Goal: Navigation & Orientation: Understand site structure

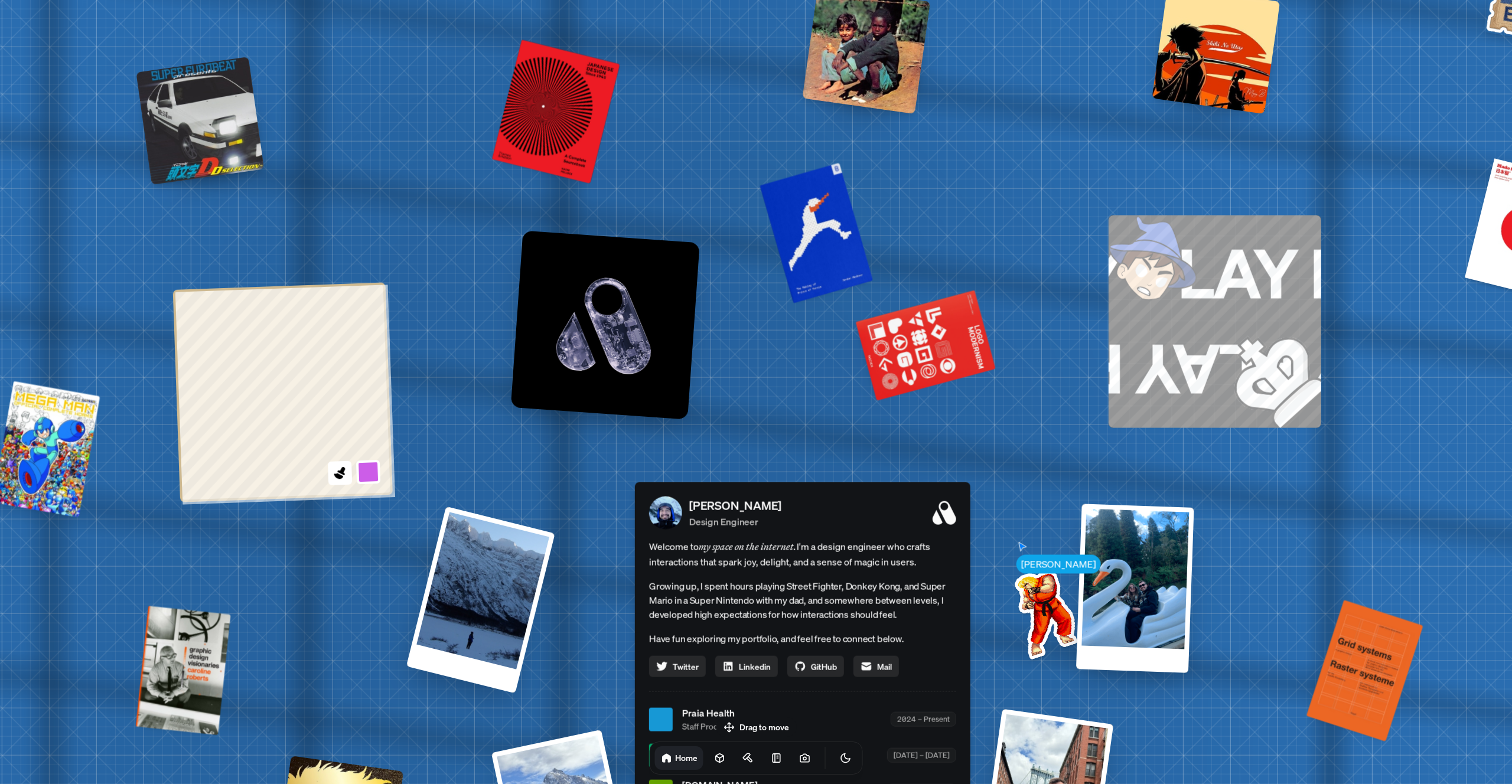
drag, startPoint x: 634, startPoint y: 382, endPoint x: 736, endPoint y: 728, distance: 360.7
click at [736, 0] on body "[PERSON_NAME] [PERSON_NAME] Design Engineer Welcome to my space on the internet…" at bounding box center [756, 0] width 1512 height 0
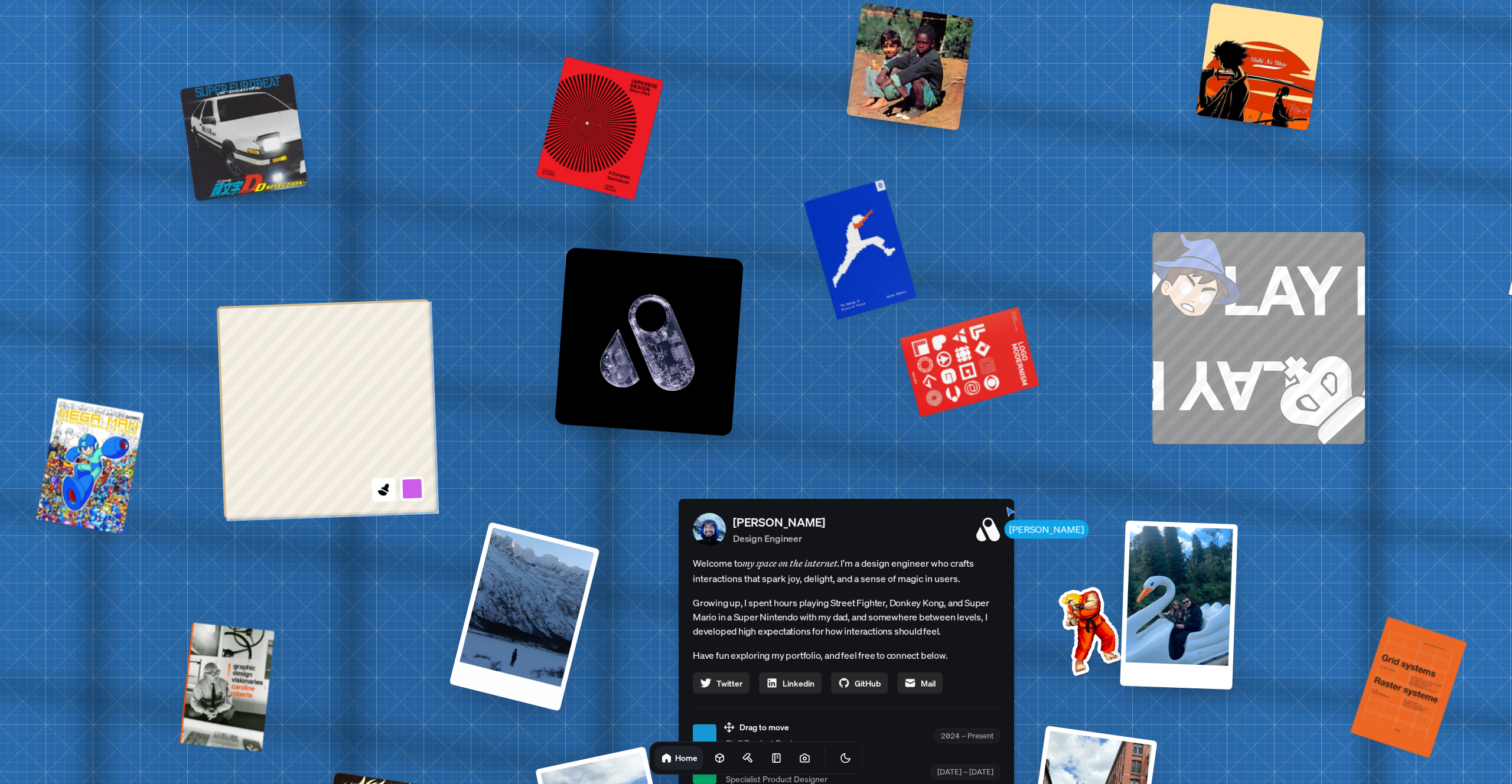
click at [599, 603] on div "[PERSON_NAME] [PERSON_NAME] Design Engineer Welcome to my space on the internet…" at bounding box center [848, 736] width 1767 height 1547
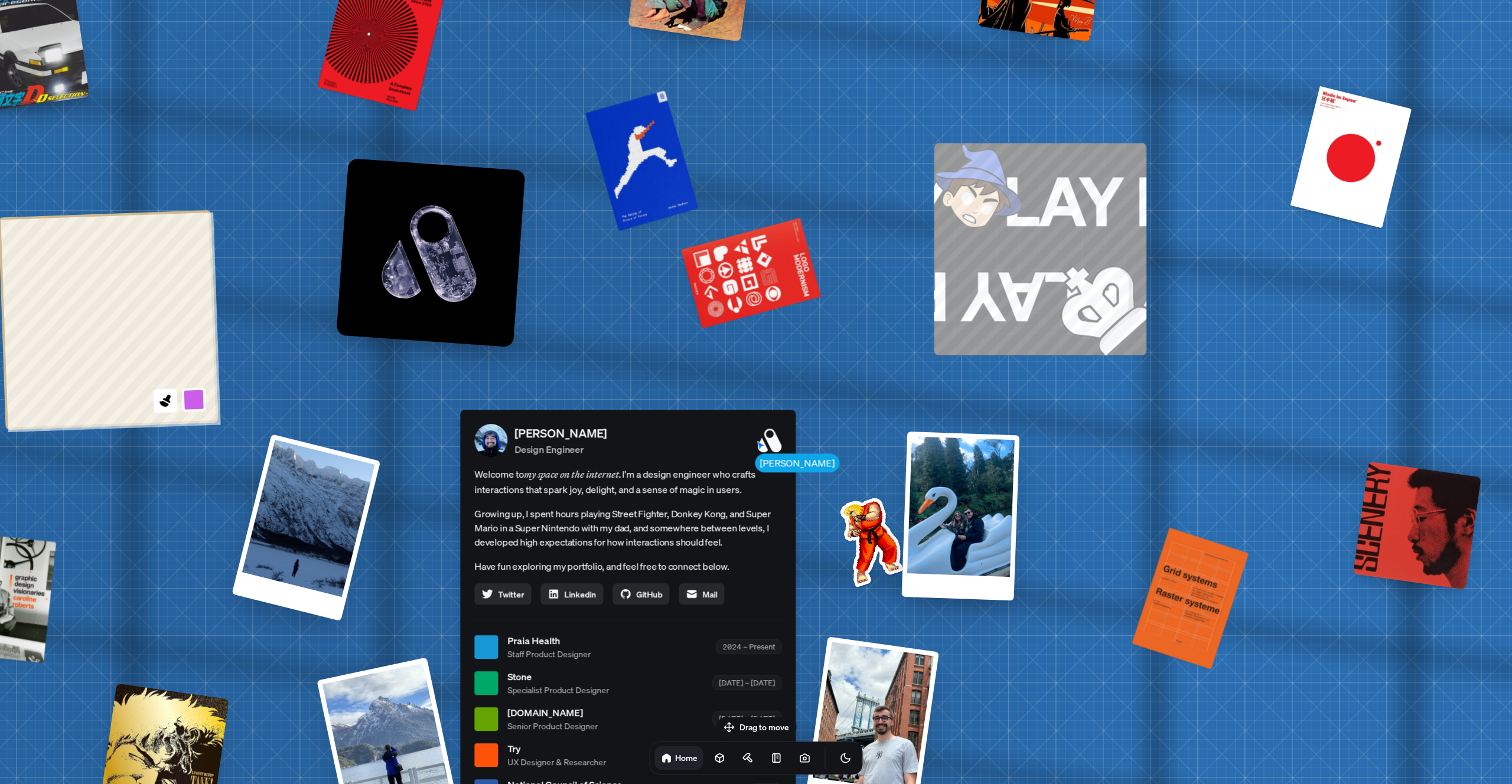
drag, startPoint x: 856, startPoint y: 359, endPoint x: 629, endPoint y: 201, distance: 276.6
click at [629, 204] on div "[PERSON_NAME] [PERSON_NAME] Design Engineer Welcome to my space on the internet…" at bounding box center [630, 647] width 1767 height 1547
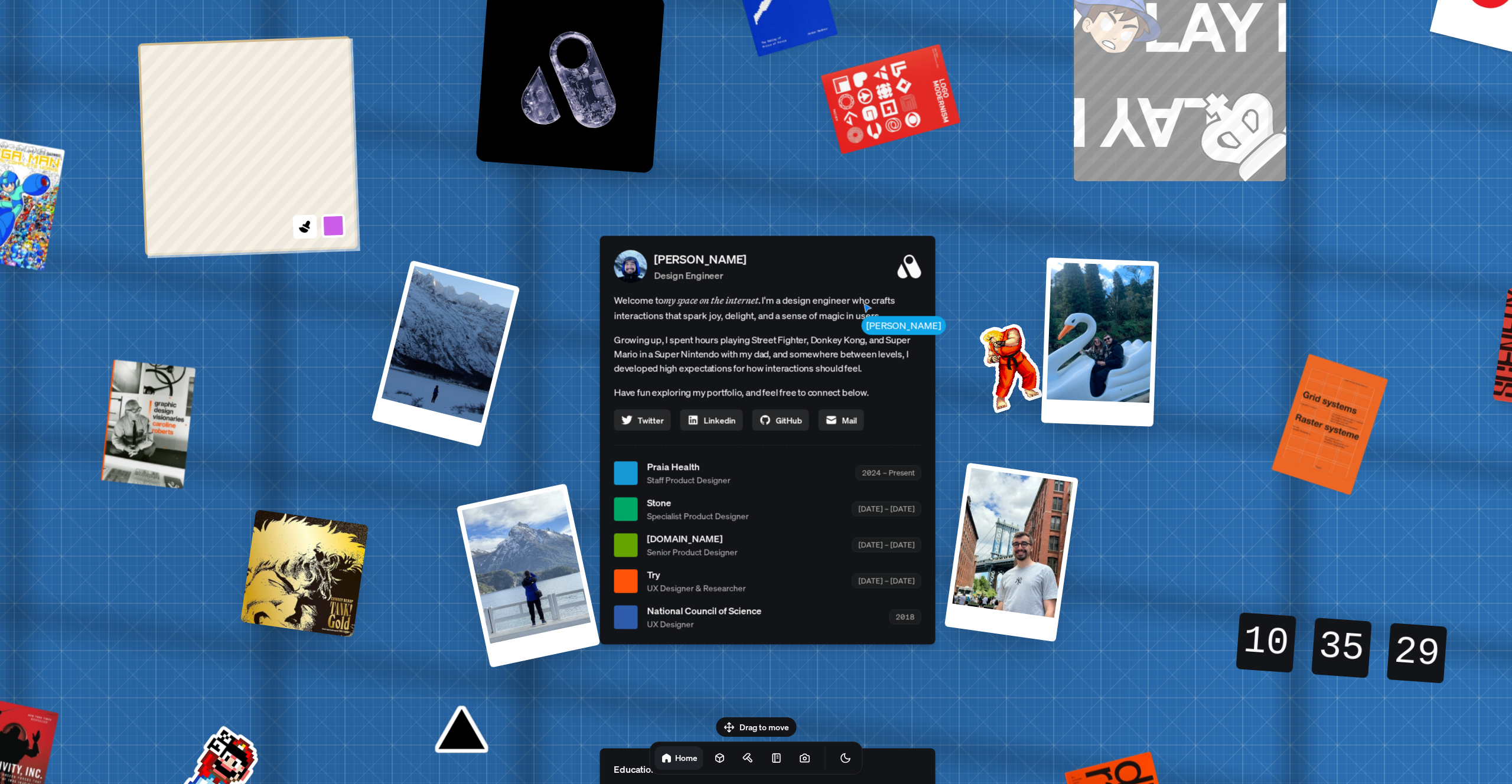
drag, startPoint x: 711, startPoint y: 421, endPoint x: 860, endPoint y: 310, distance: 185.8
click at [860, 310] on span "Welcome to my space on the internet. I'm a design engineer who crafts interacti…" at bounding box center [768, 307] width 307 height 31
click at [856, 313] on span "Welcome to my space on the internet. I'm a design engineer who crafts interacti…" at bounding box center [768, 307] width 307 height 31
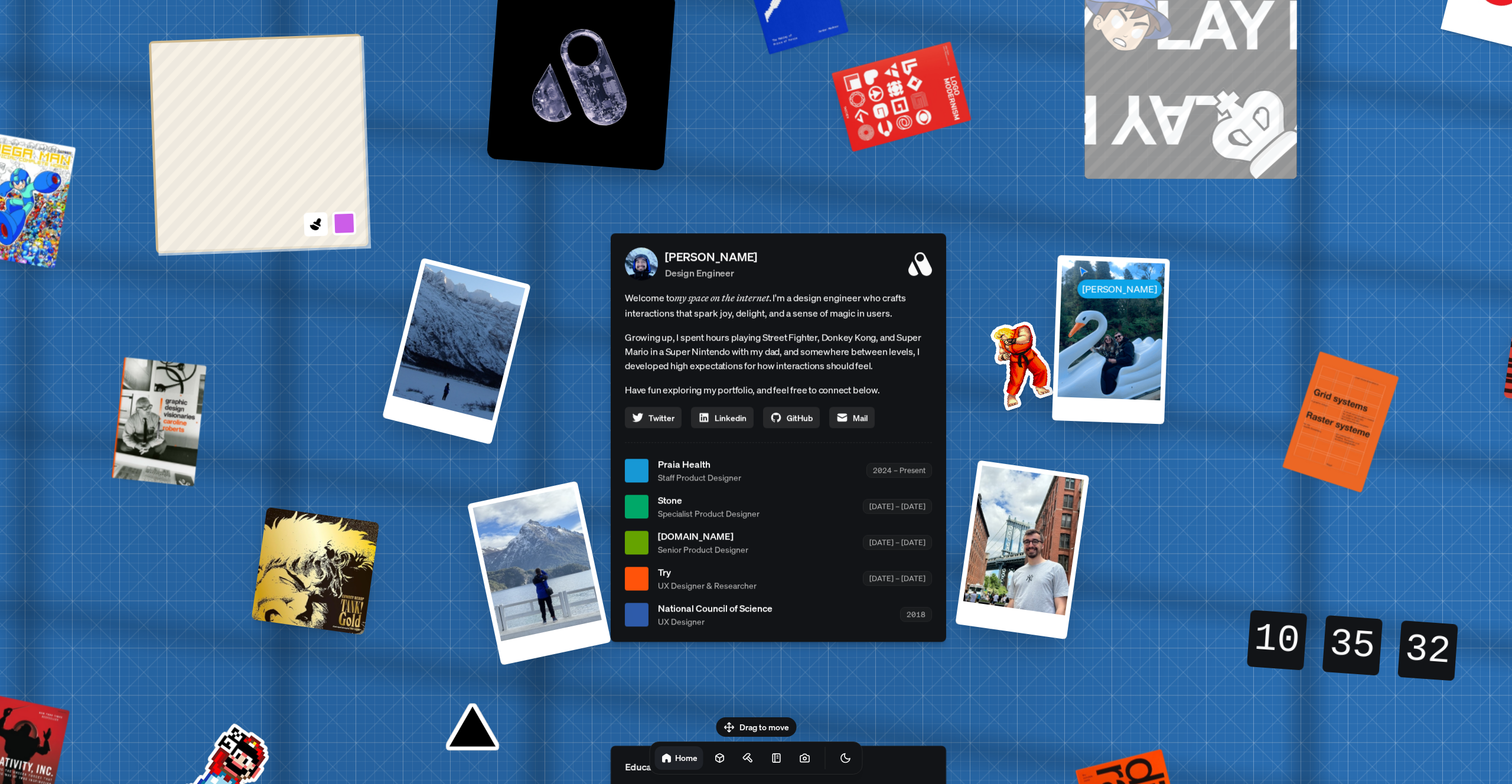
drag, startPoint x: 699, startPoint y: 478, endPoint x: 724, endPoint y: 473, distance: 25.5
click at [725, 473] on span "Staff Product Designer" at bounding box center [699, 478] width 83 height 13
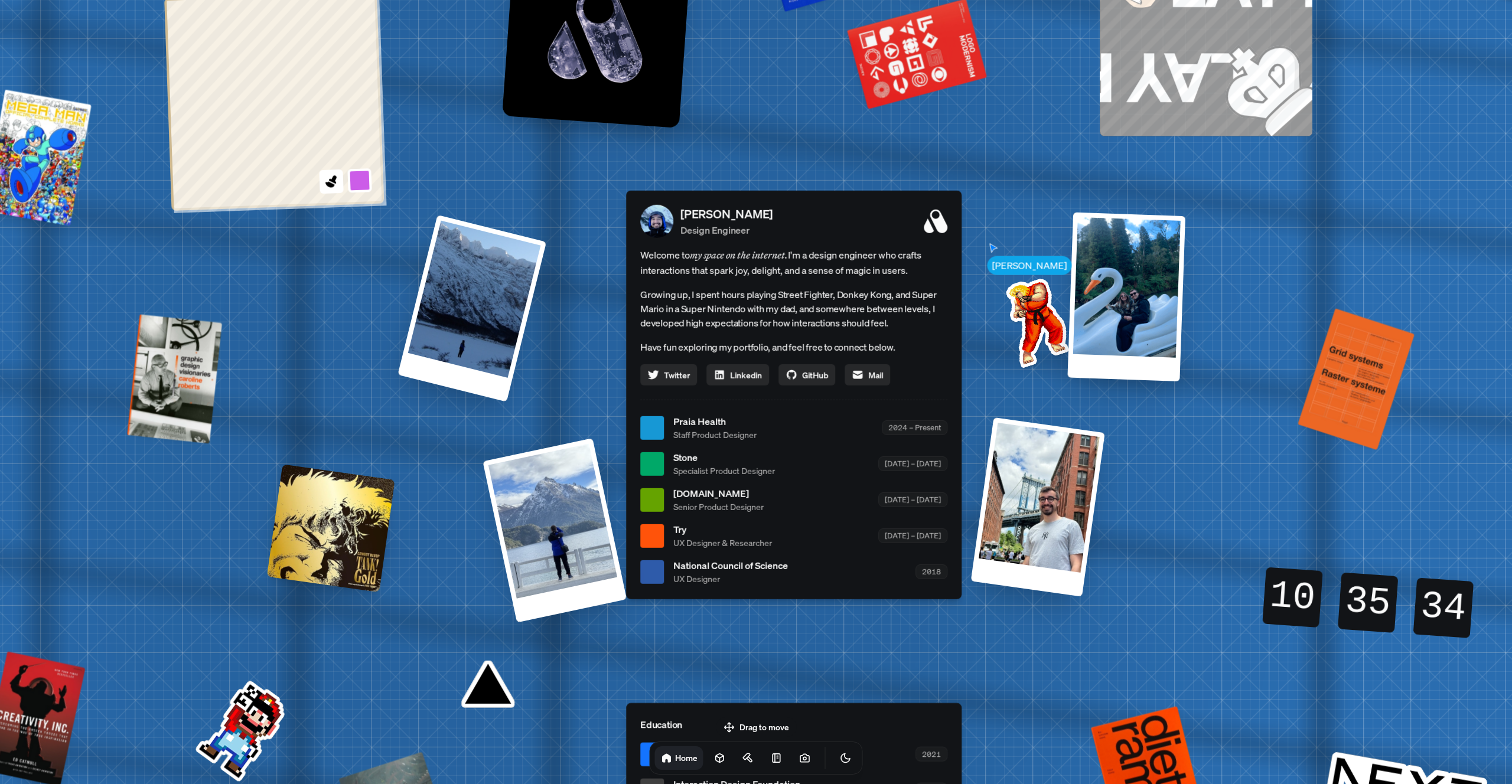
drag, startPoint x: 773, startPoint y: 643, endPoint x: 776, endPoint y: 561, distance: 82.1
click at [776, 563] on div "[PERSON_NAME] [PERSON_NAME] Design Engineer Welcome to my space on the internet…" at bounding box center [795, 428] width 1767 height 1547
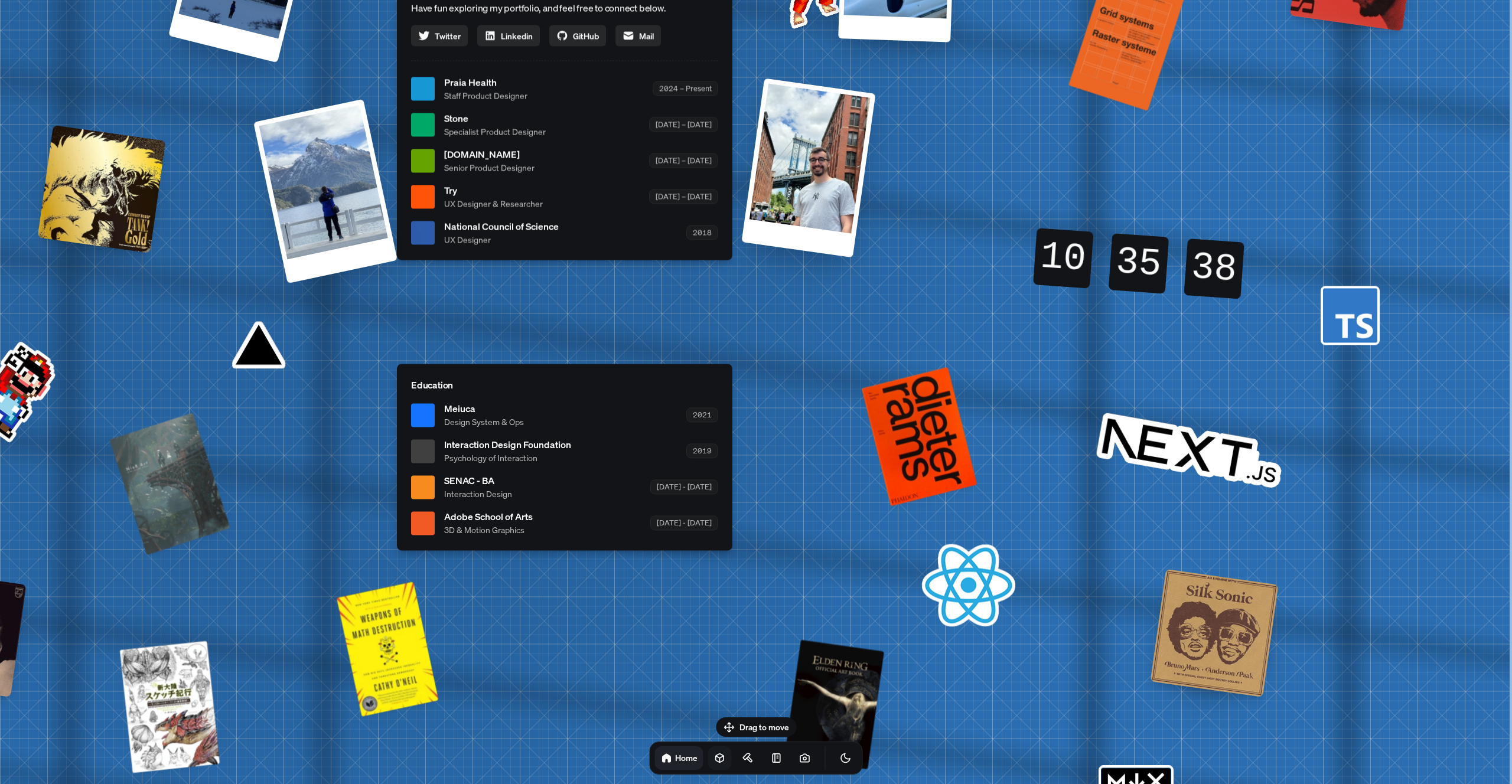
click at [708, 767] on link at bounding box center [720, 758] width 24 height 24
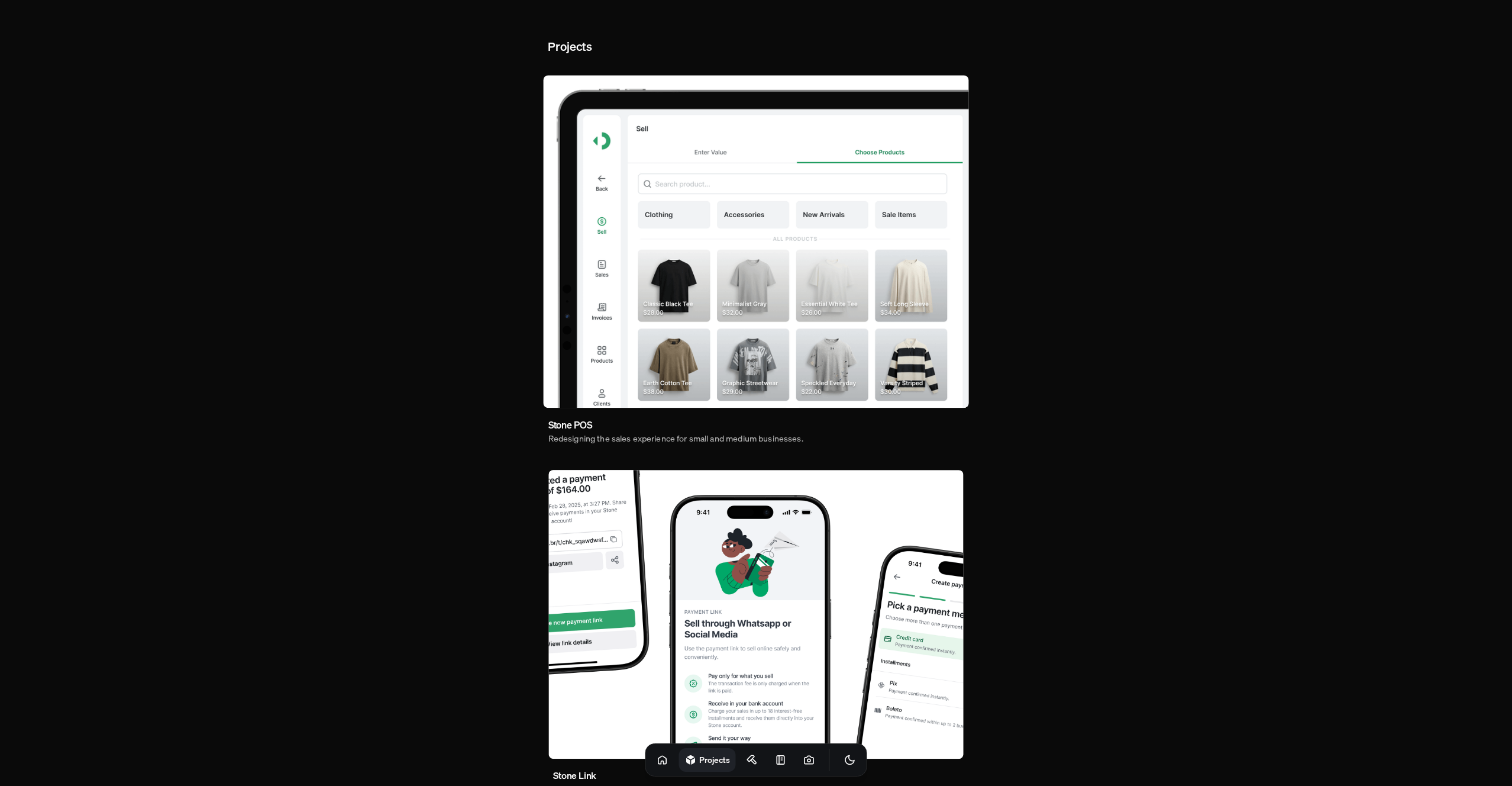
drag, startPoint x: 777, startPoint y: 411, endPoint x: 1153, endPoint y: 347, distance: 381.4
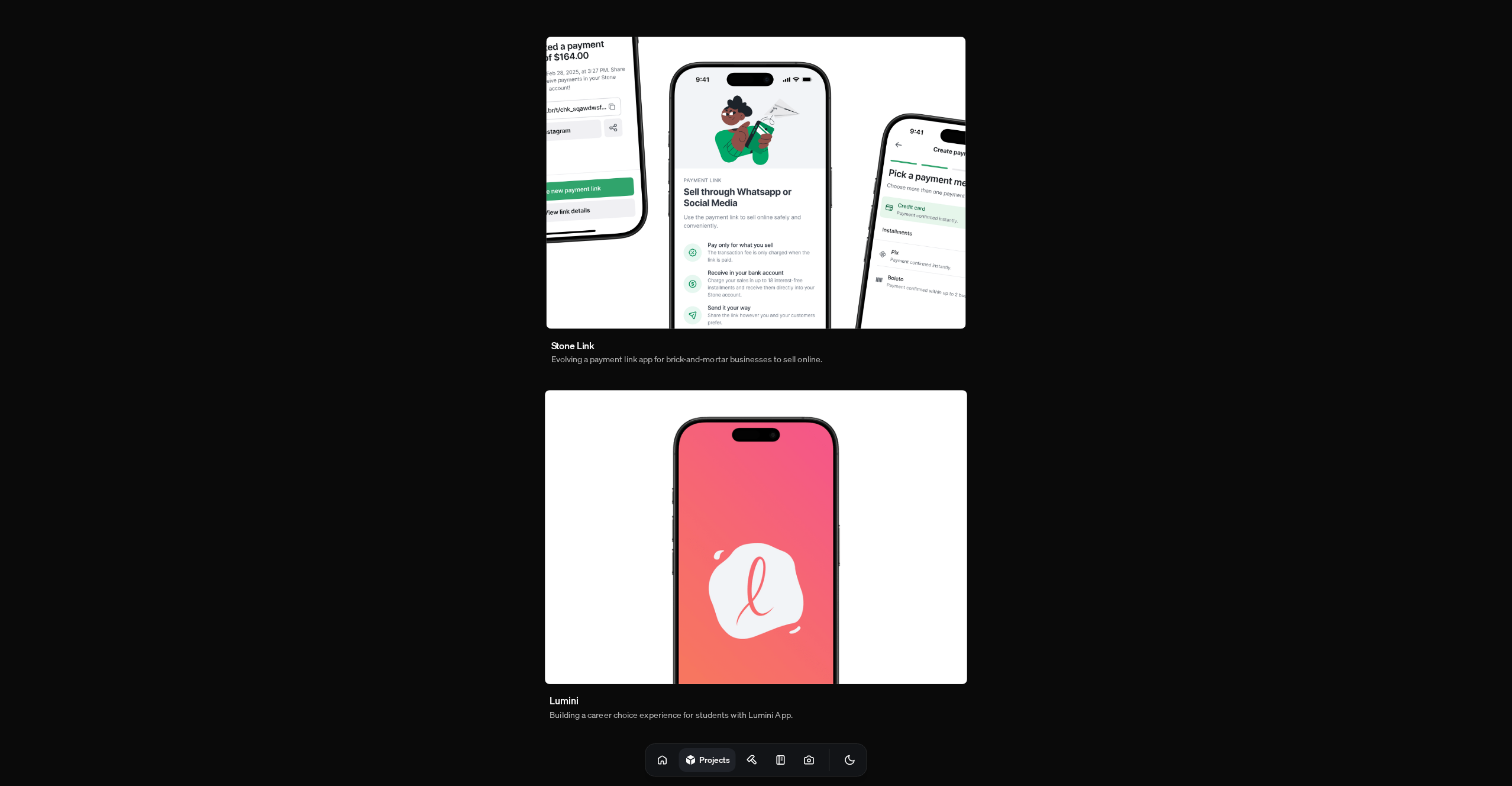
scroll to position [435, 0]
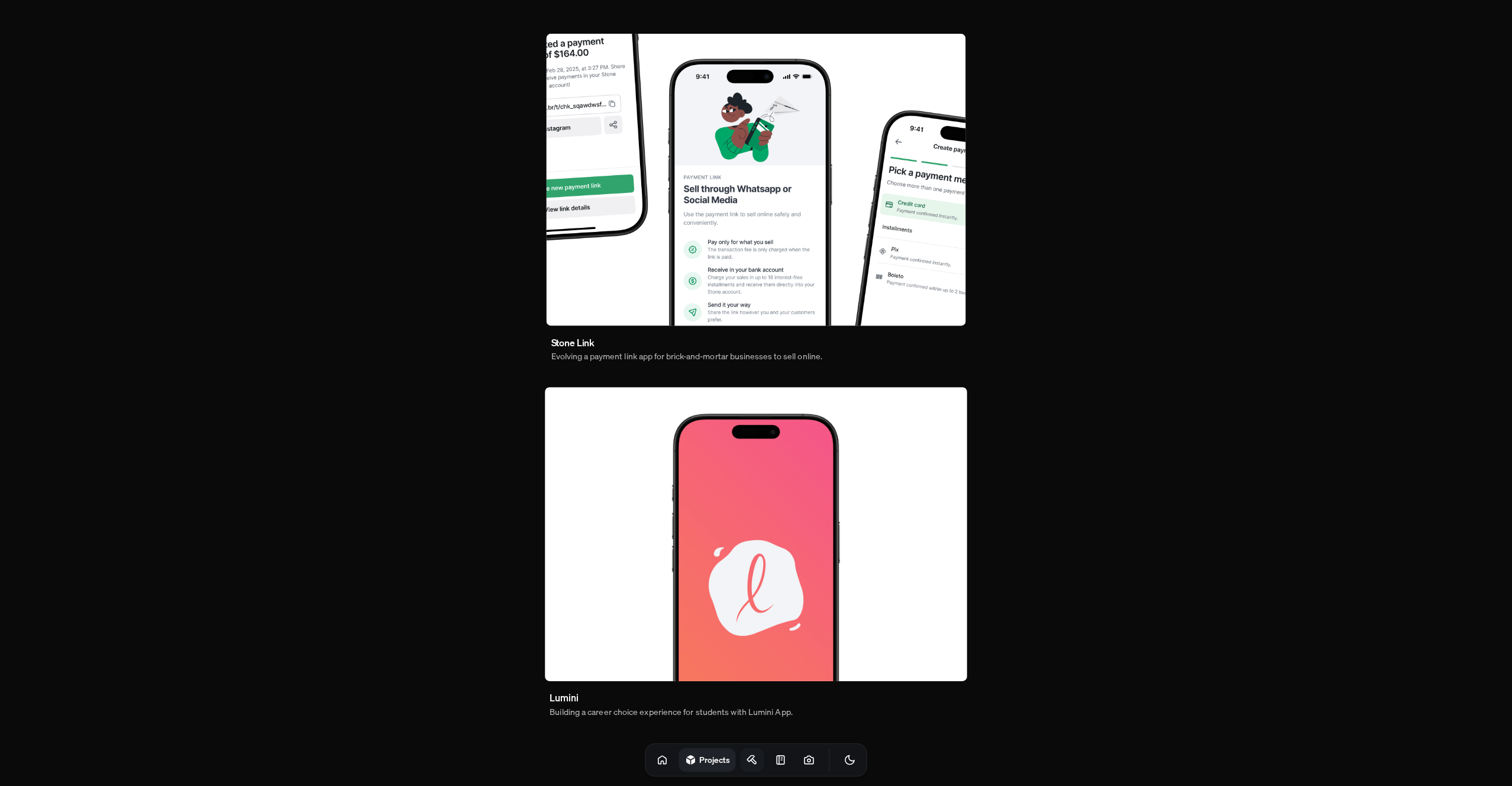
click at [747, 758] on icon at bounding box center [750, 758] width 7 height 6
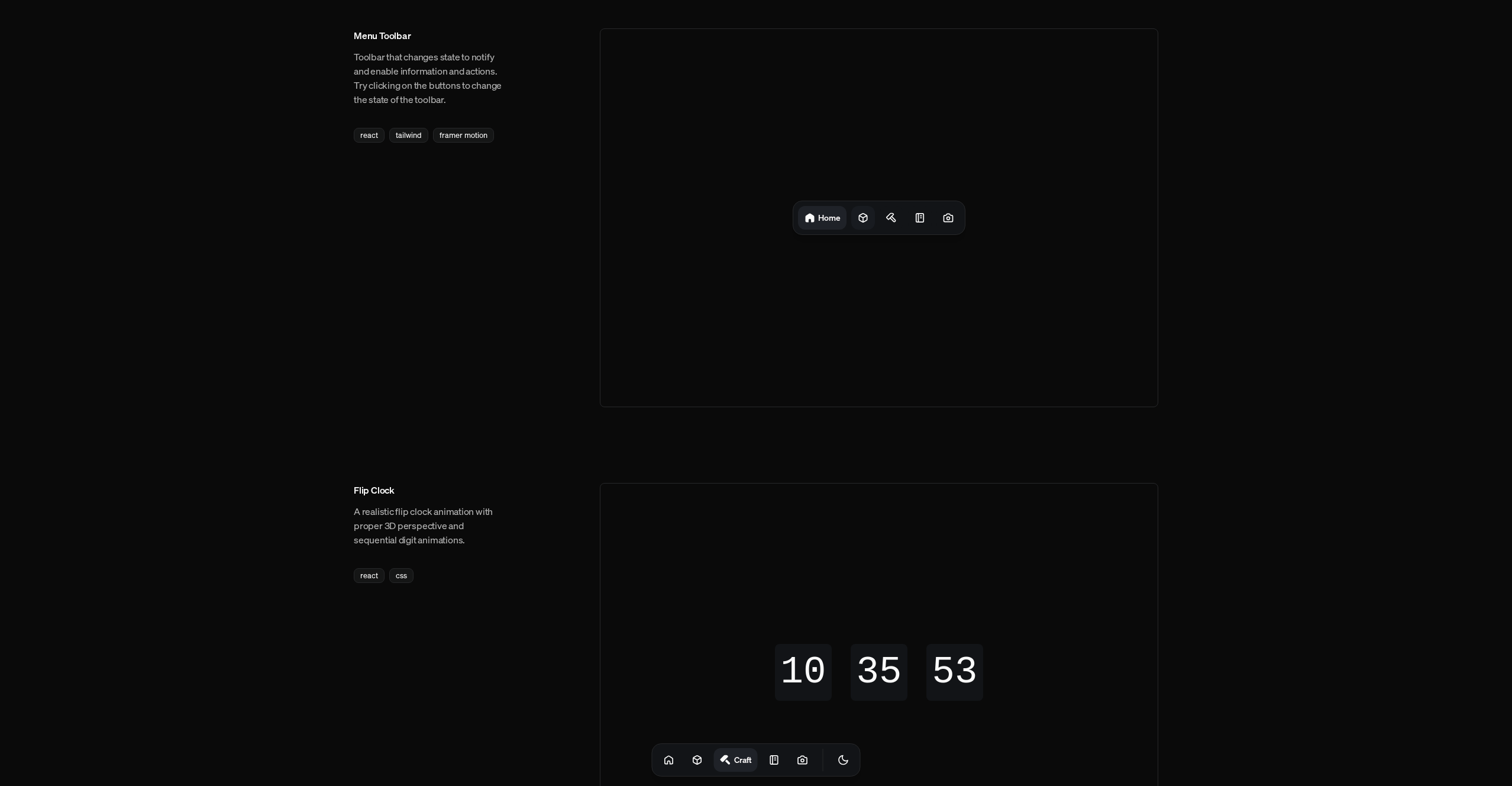
click at [861, 225] on div at bounding box center [863, 218] width 24 height 24
click at [885, 216] on div at bounding box center [896, 218] width 24 height 24
click at [915, 217] on icon at bounding box center [918, 218] width 12 height 12
click at [824, 222] on div "Craft Notes" at bounding box center [879, 218] width 171 height 33
click at [813, 222] on icon at bounding box center [809, 218] width 8 height 8
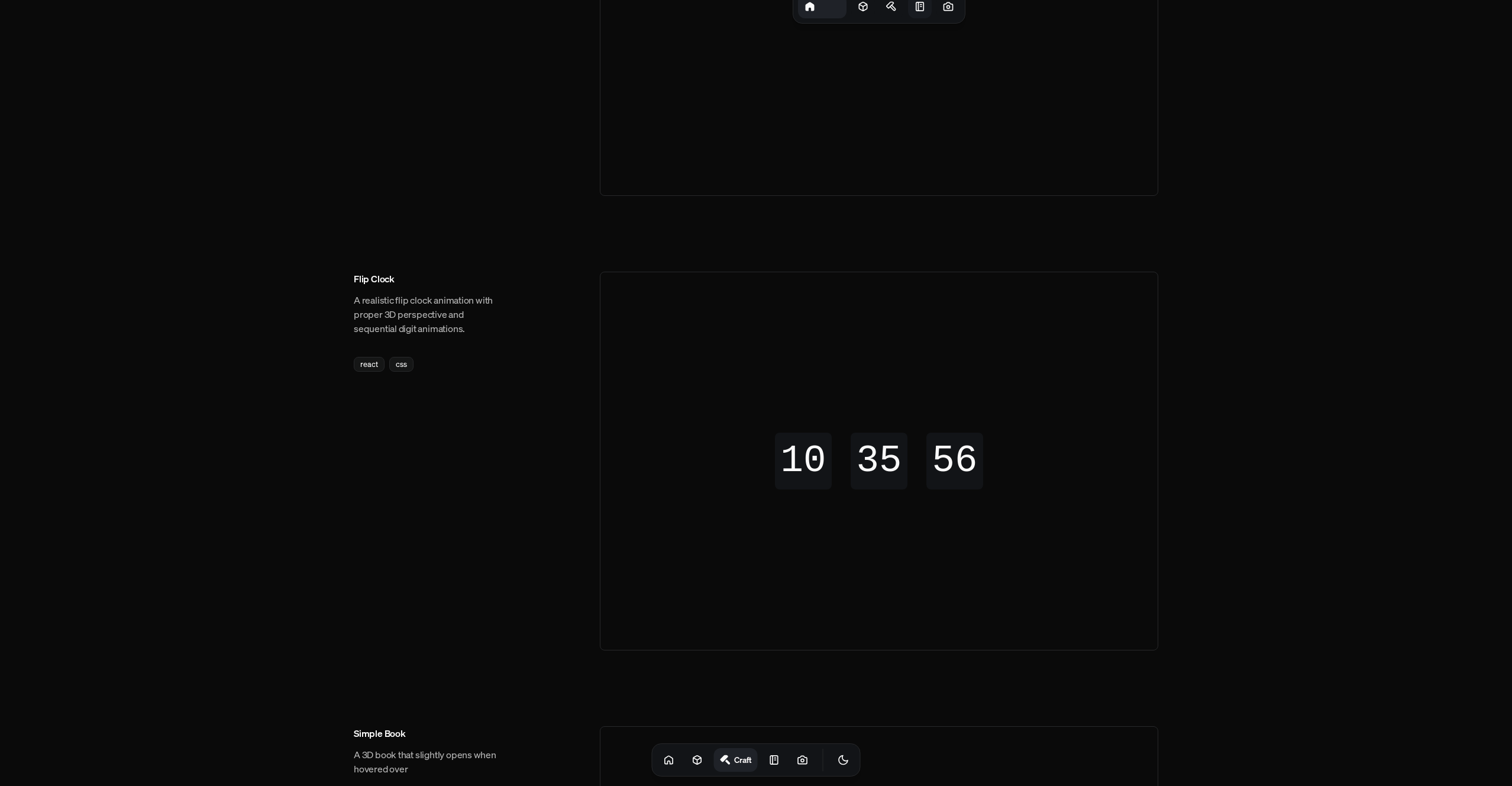
scroll to position [291, 0]
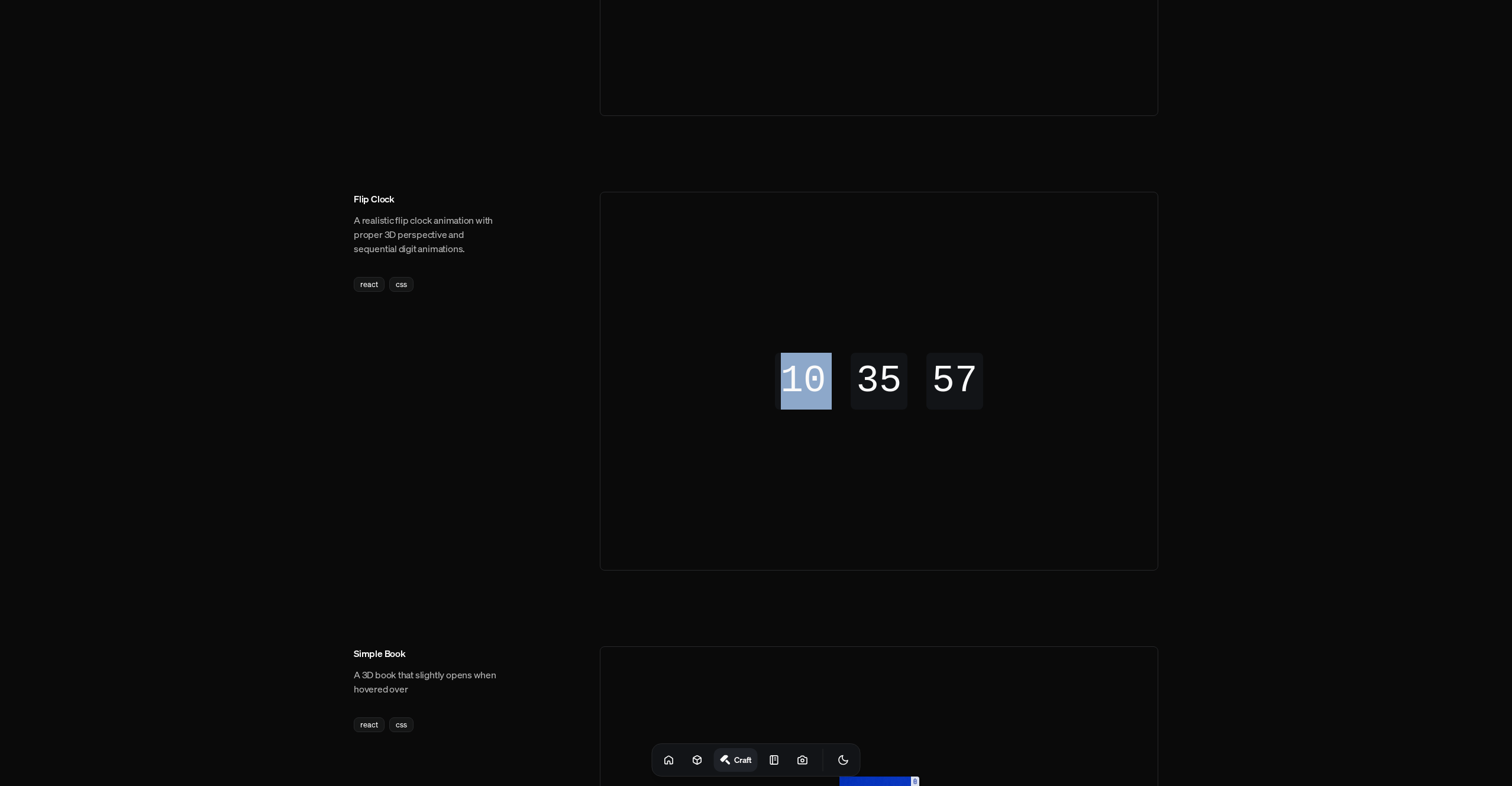
drag, startPoint x: 809, startPoint y: 382, endPoint x: 914, endPoint y: 385, distance: 105.0
click at [911, 383] on div "10 10 10 10 35 35 35 35 56 57 57 56" at bounding box center [878, 382] width 208 height 57
click at [914, 385] on div "10 10 10 10 35 35 35 35 57 58 57 57" at bounding box center [878, 382] width 208 height 57
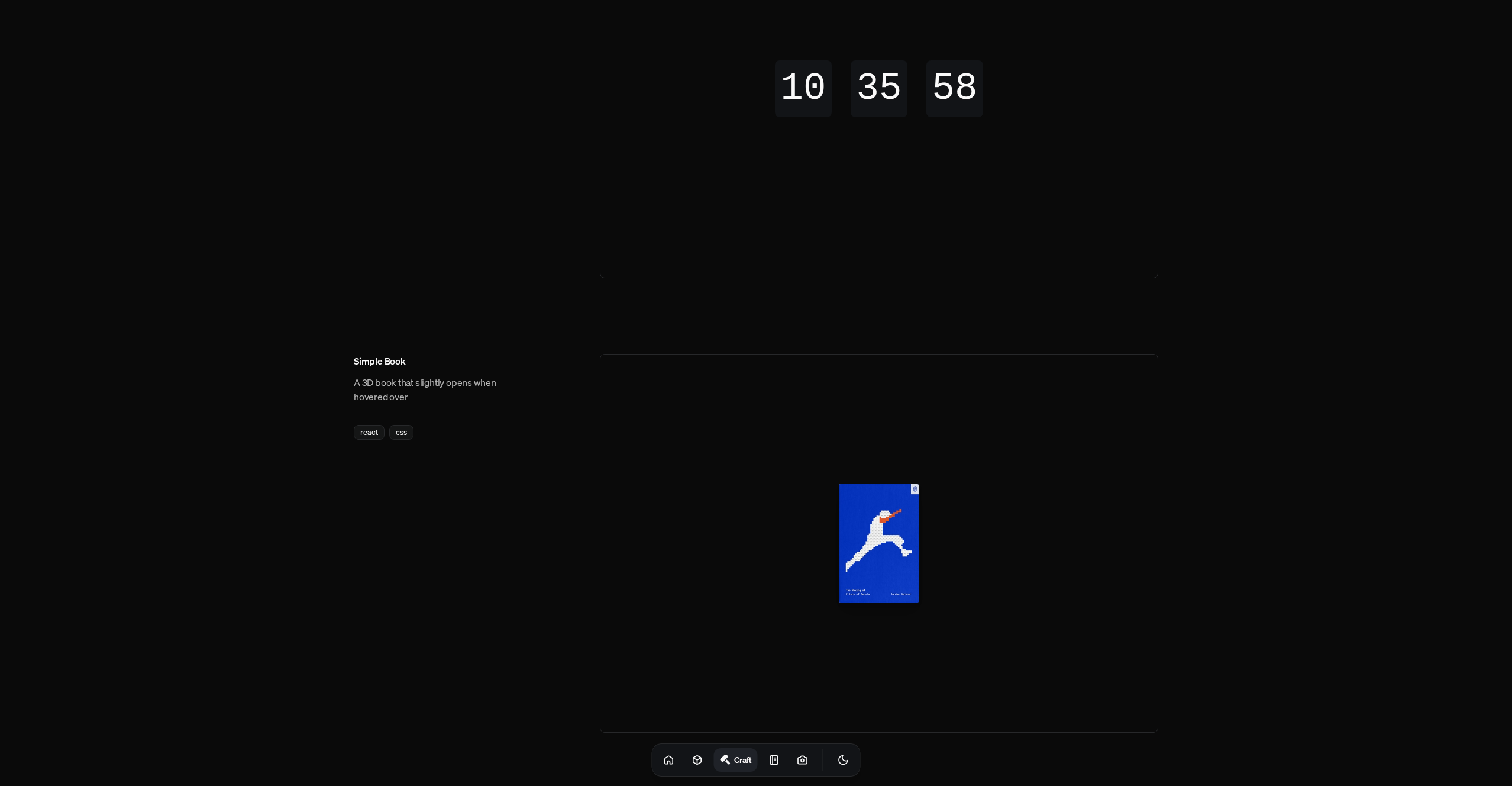
scroll to position [694, 0]
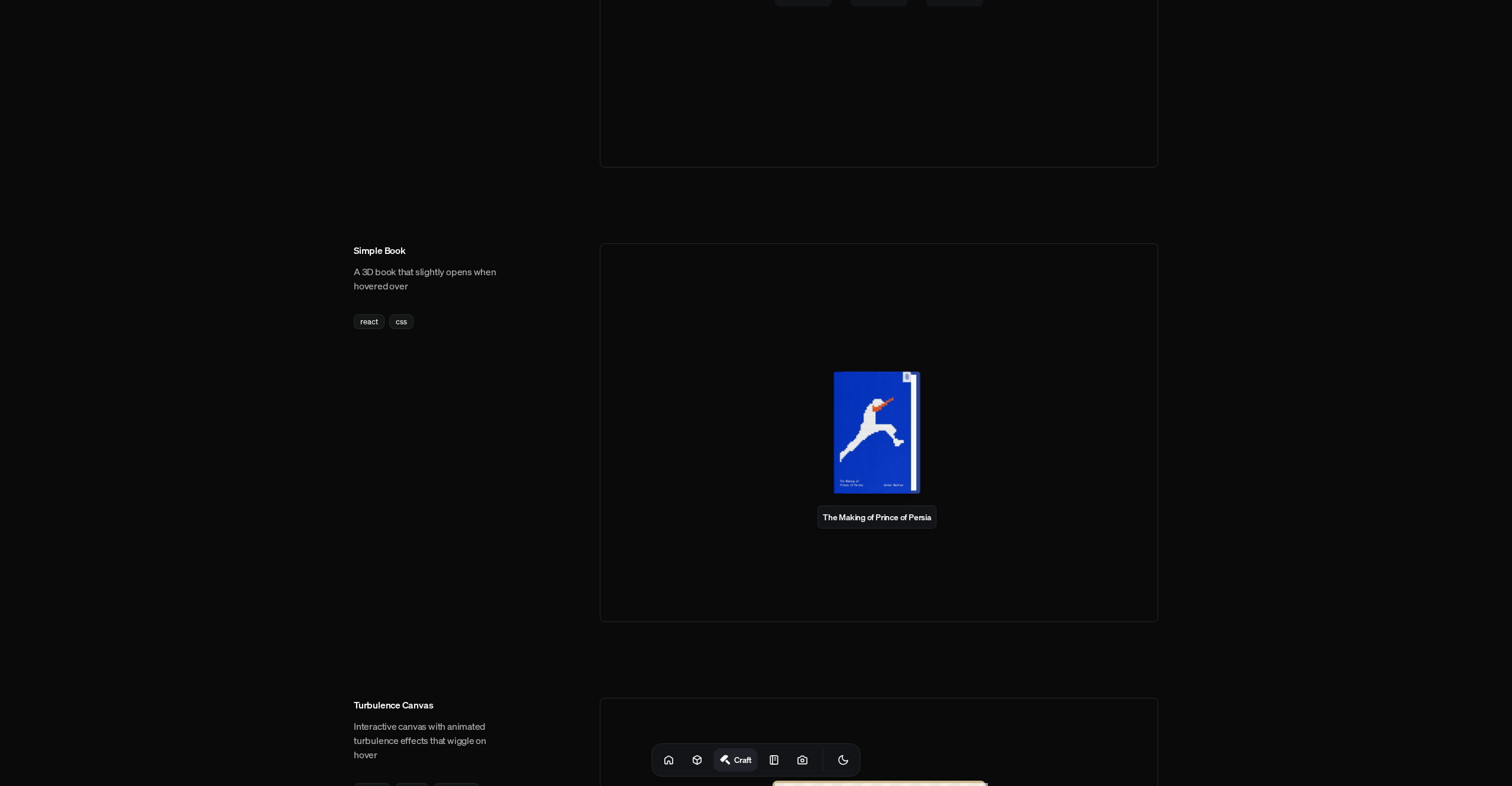
click at [883, 458] on div at bounding box center [881, 433] width 78 height 122
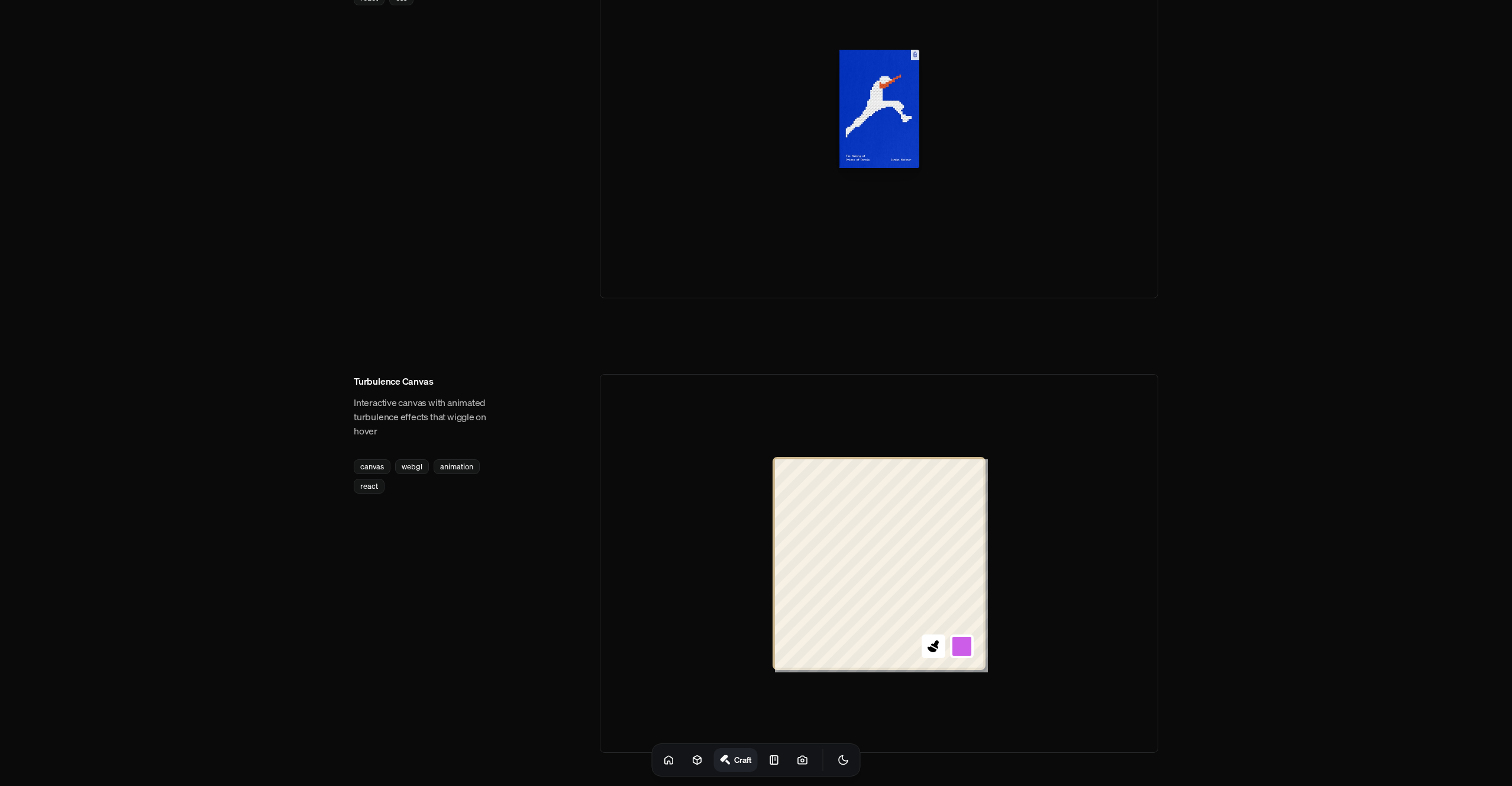
scroll to position [1118, 0]
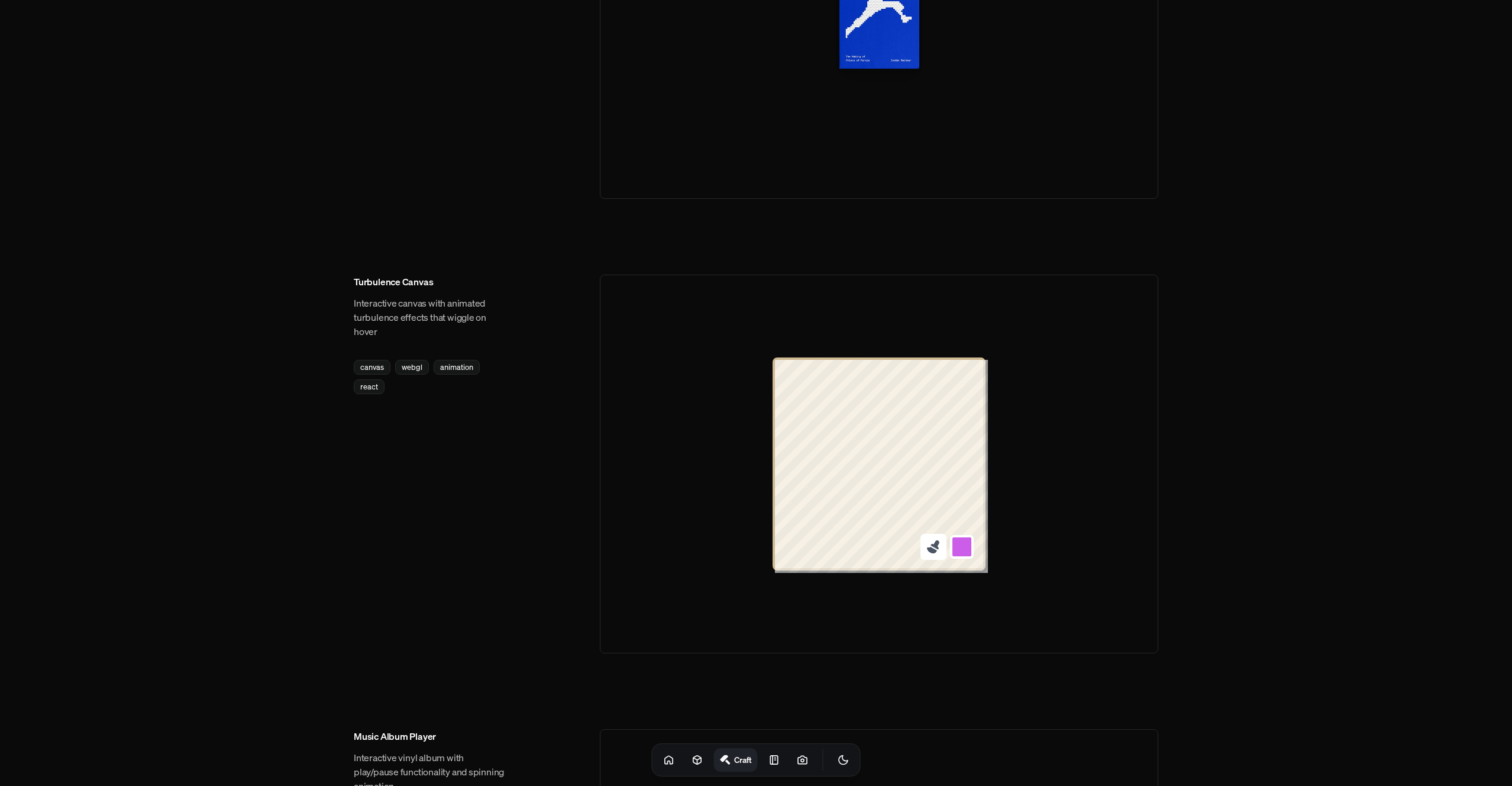
click at [939, 552] on icon at bounding box center [933, 546] width 15 height 15
click at [955, 545] on button at bounding box center [961, 546] width 26 height 26
click at [964, 463] on button at bounding box center [961, 461] width 26 height 26
click at [992, 461] on div at bounding box center [879, 464] width 559 height 379
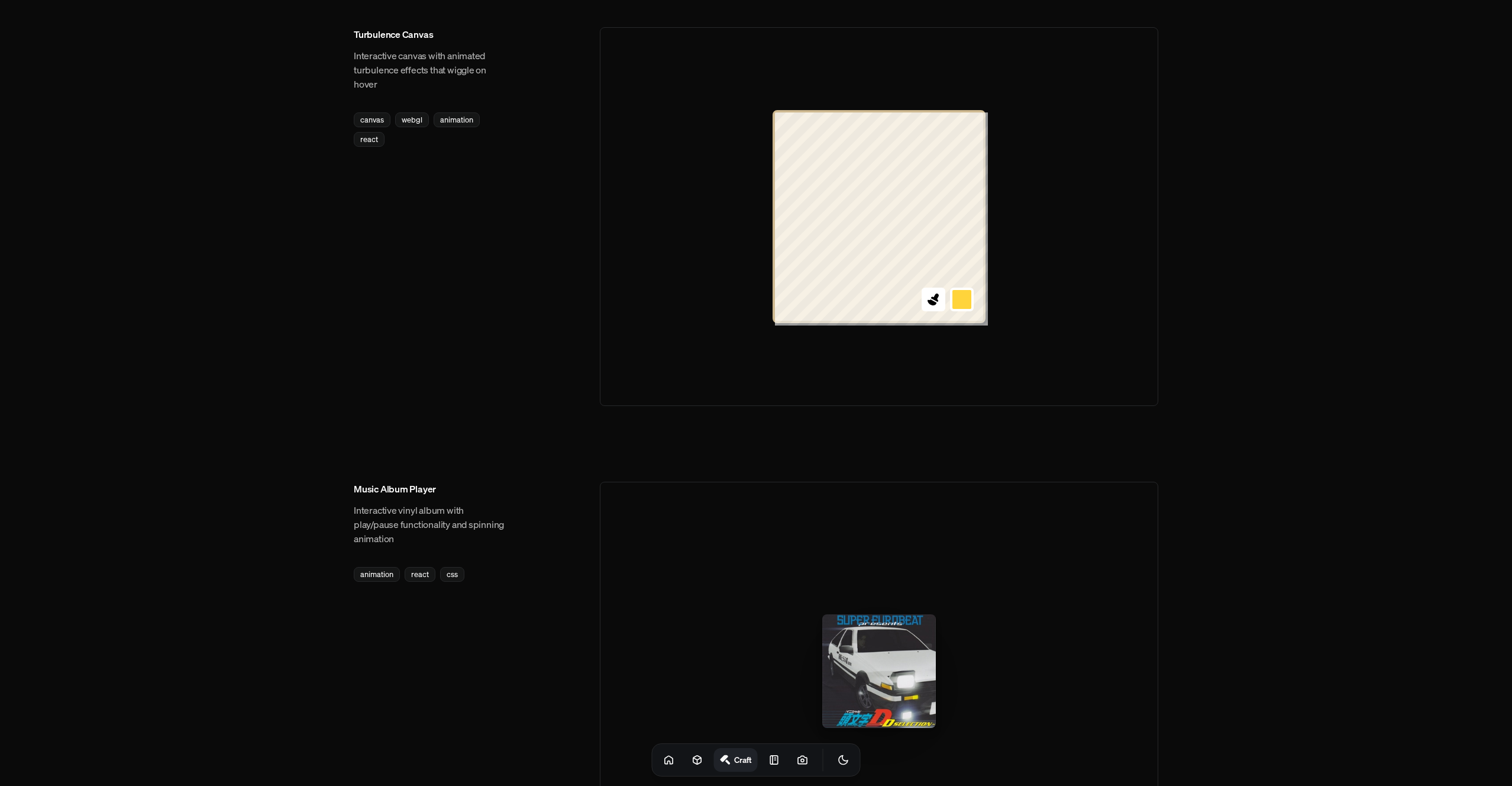
scroll to position [1460, 0]
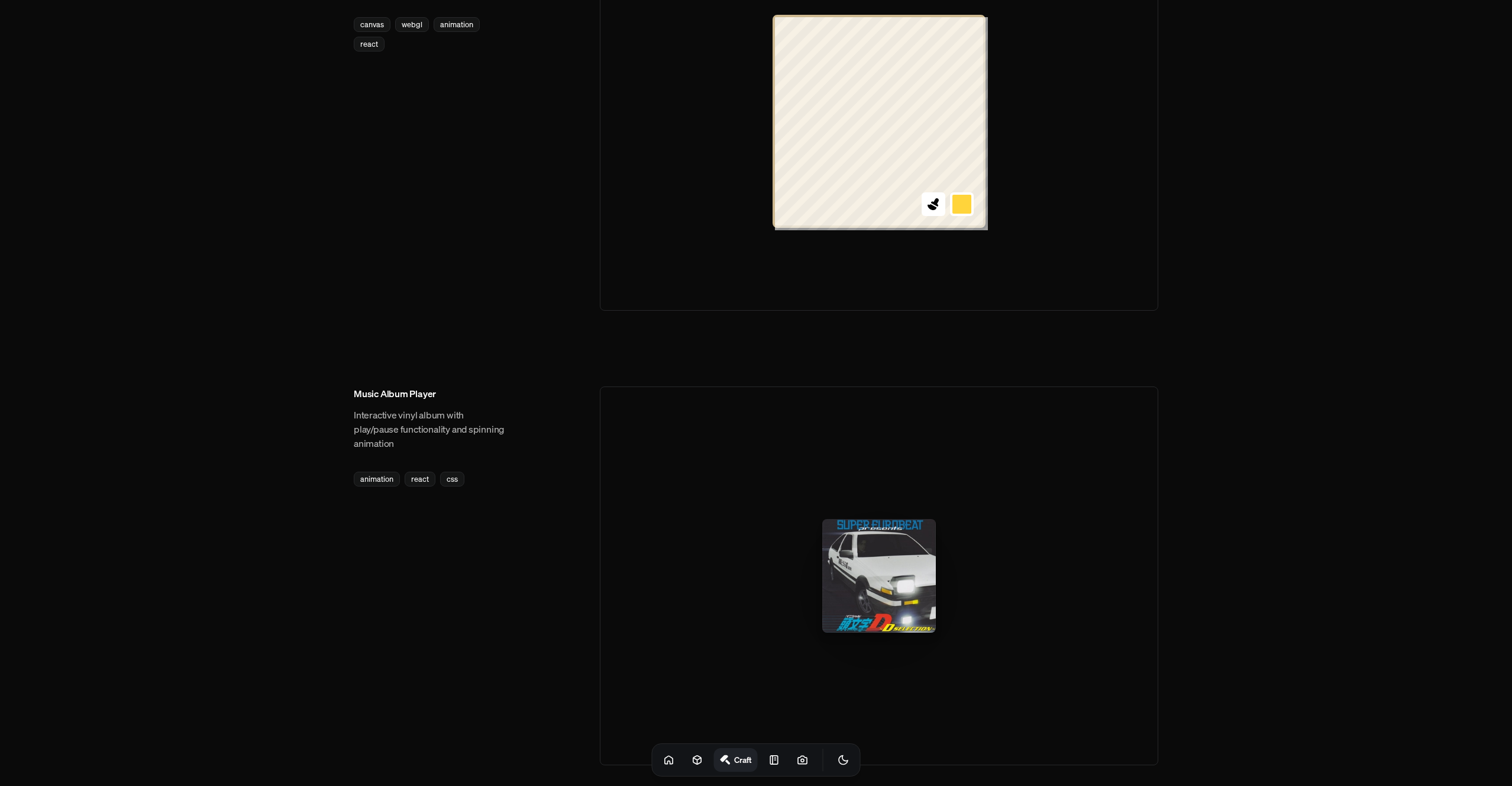
drag, startPoint x: 871, startPoint y: 575, endPoint x: 682, endPoint y: 556, distance: 190.0
click at [682, 556] on div at bounding box center [879, 575] width 559 height 379
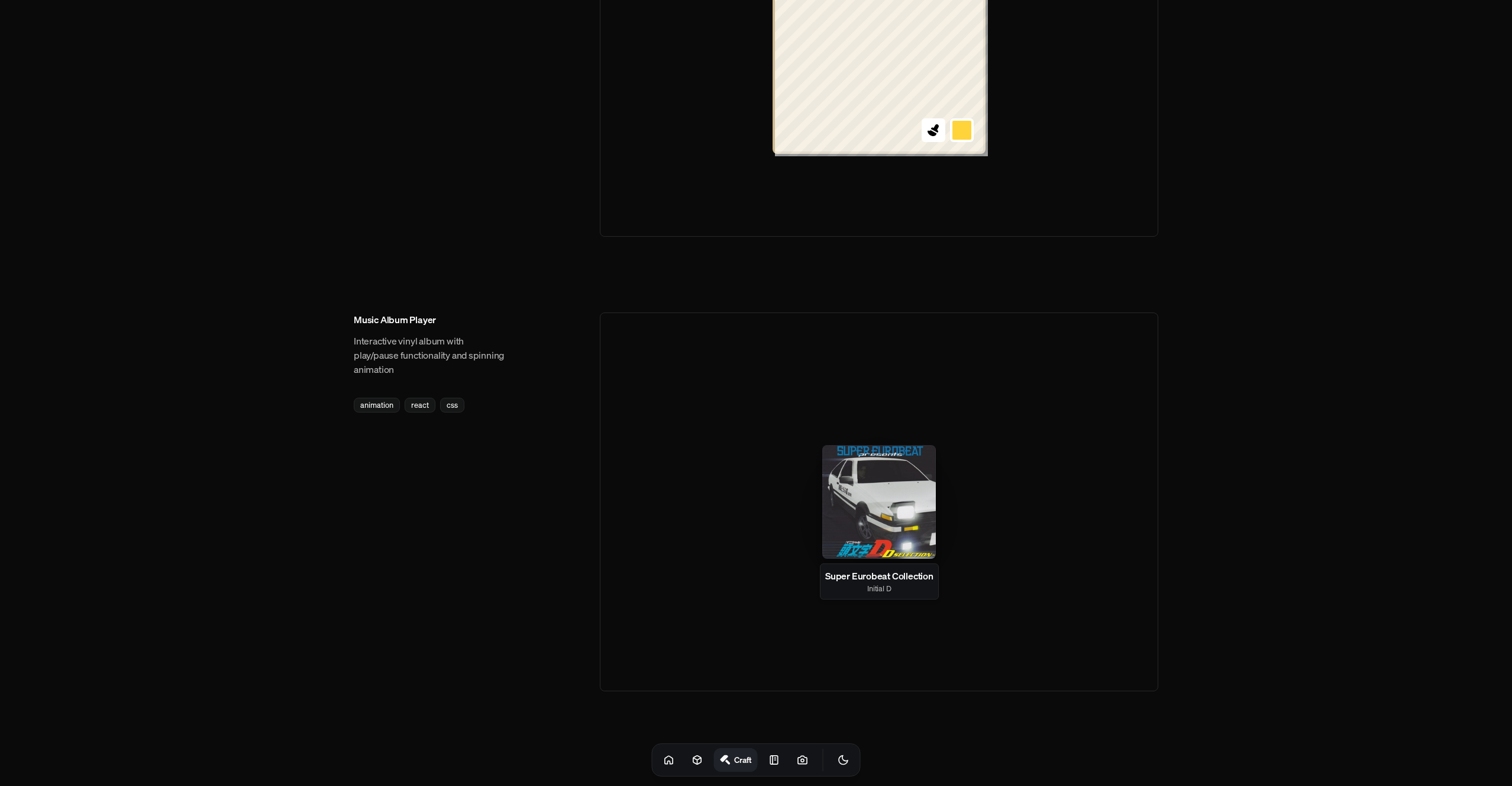
click at [869, 514] on div at bounding box center [879, 502] width 114 height 114
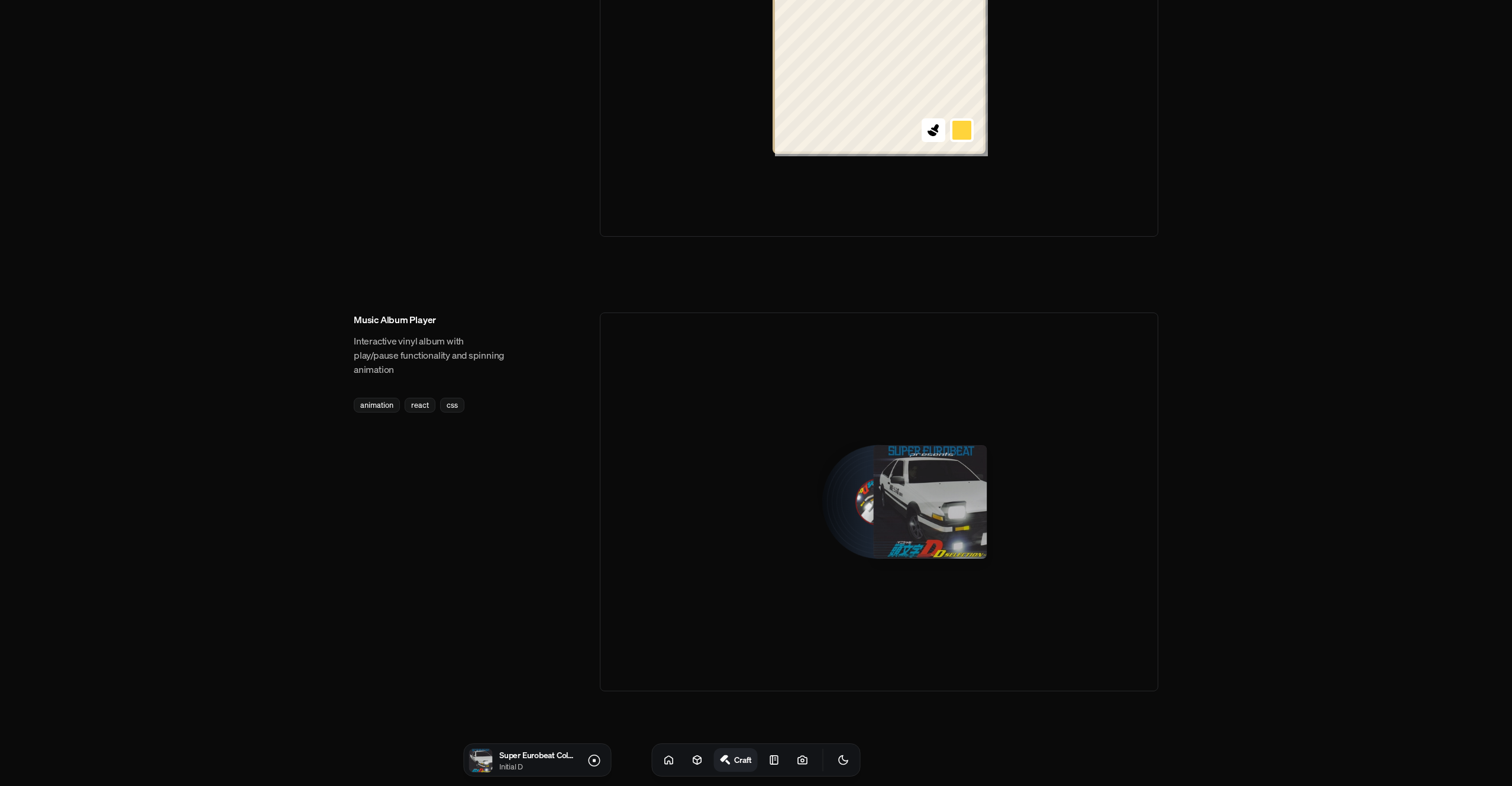
click at [870, 499] on img at bounding box center [879, 502] width 63 height 63
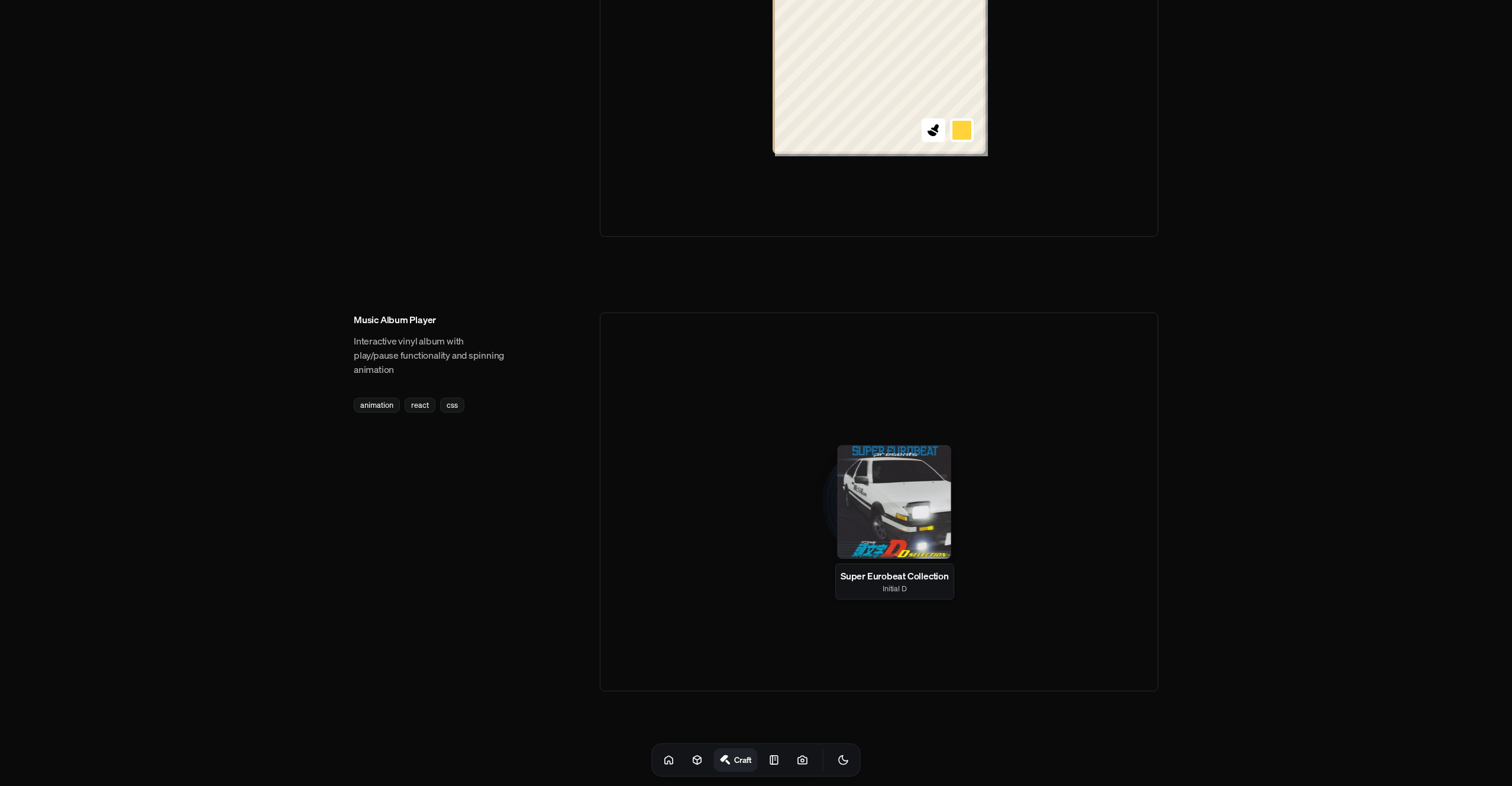
click at [870, 499] on div at bounding box center [895, 502] width 114 height 114
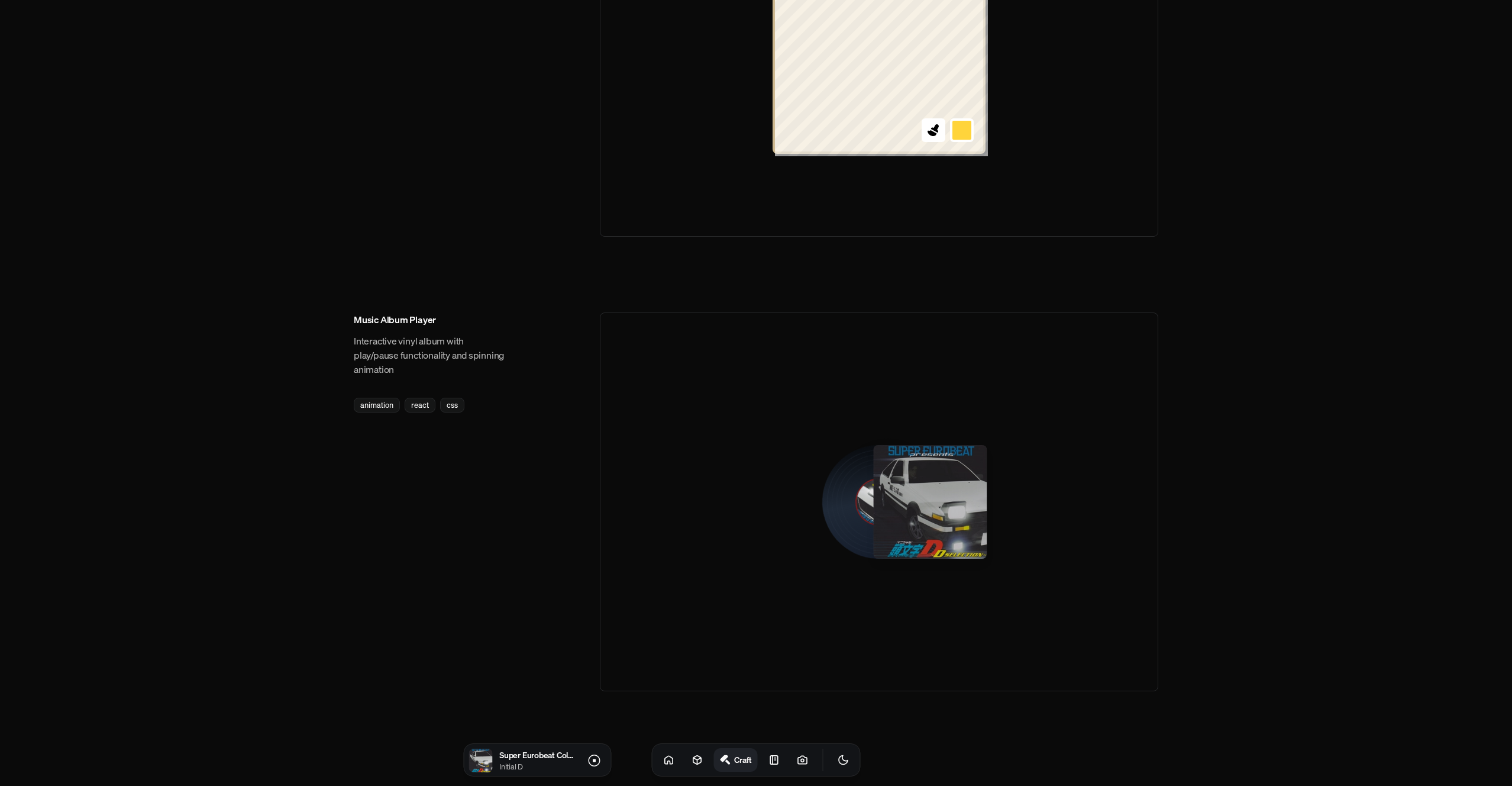
click at [893, 484] on div at bounding box center [930, 502] width 114 height 114
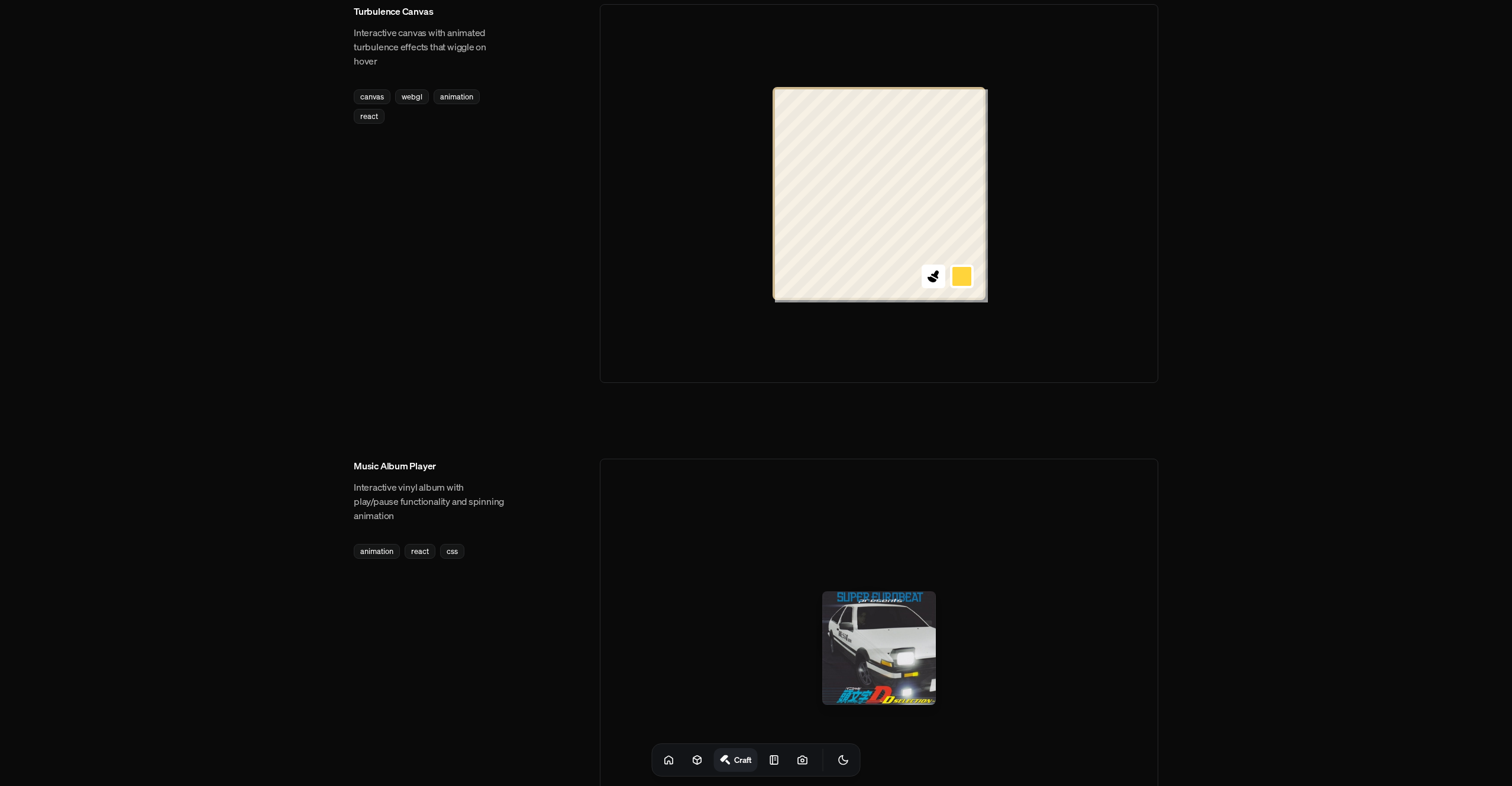
scroll to position [1200, 0]
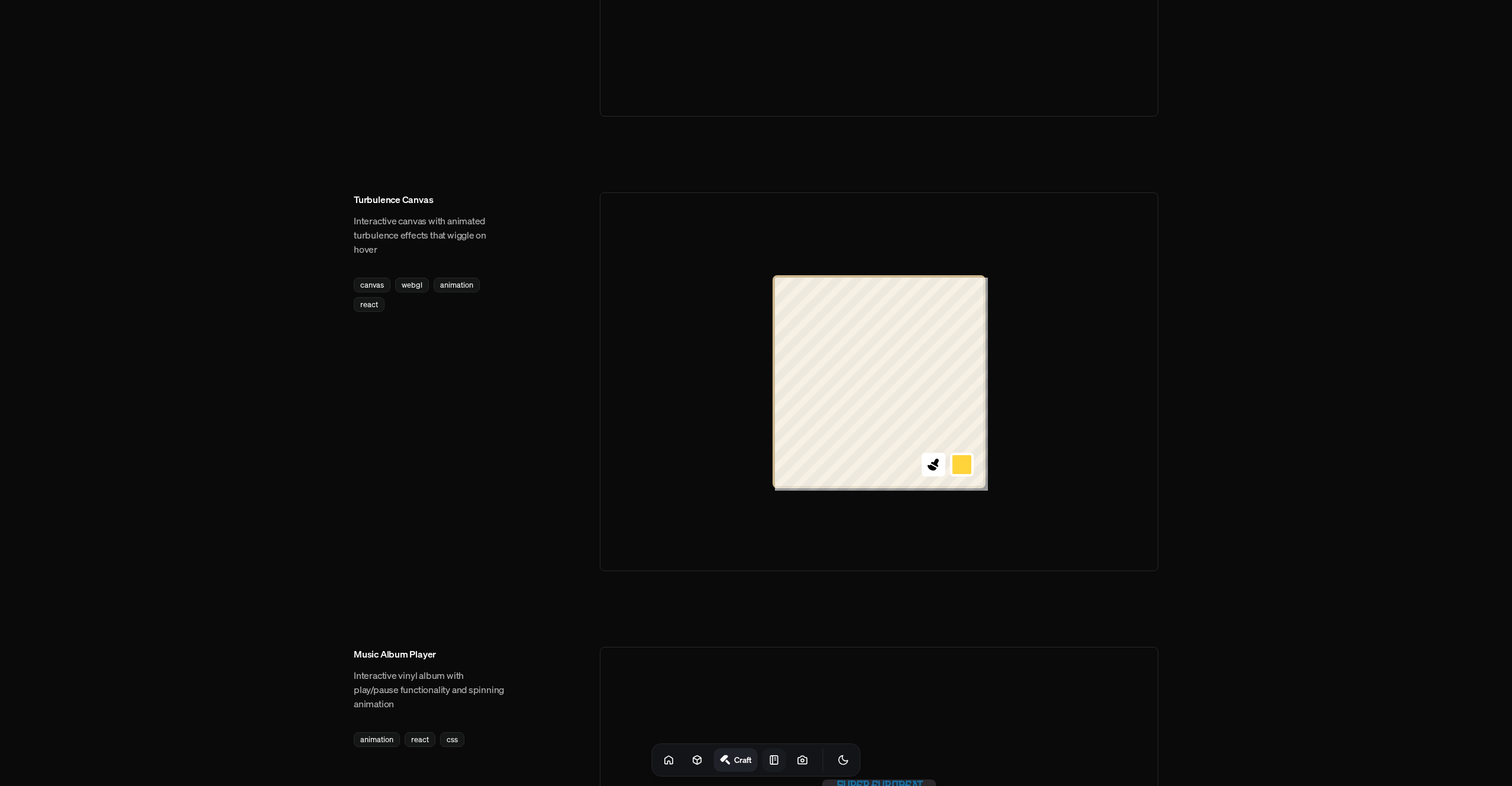
click at [768, 754] on icon at bounding box center [774, 760] width 12 height 12
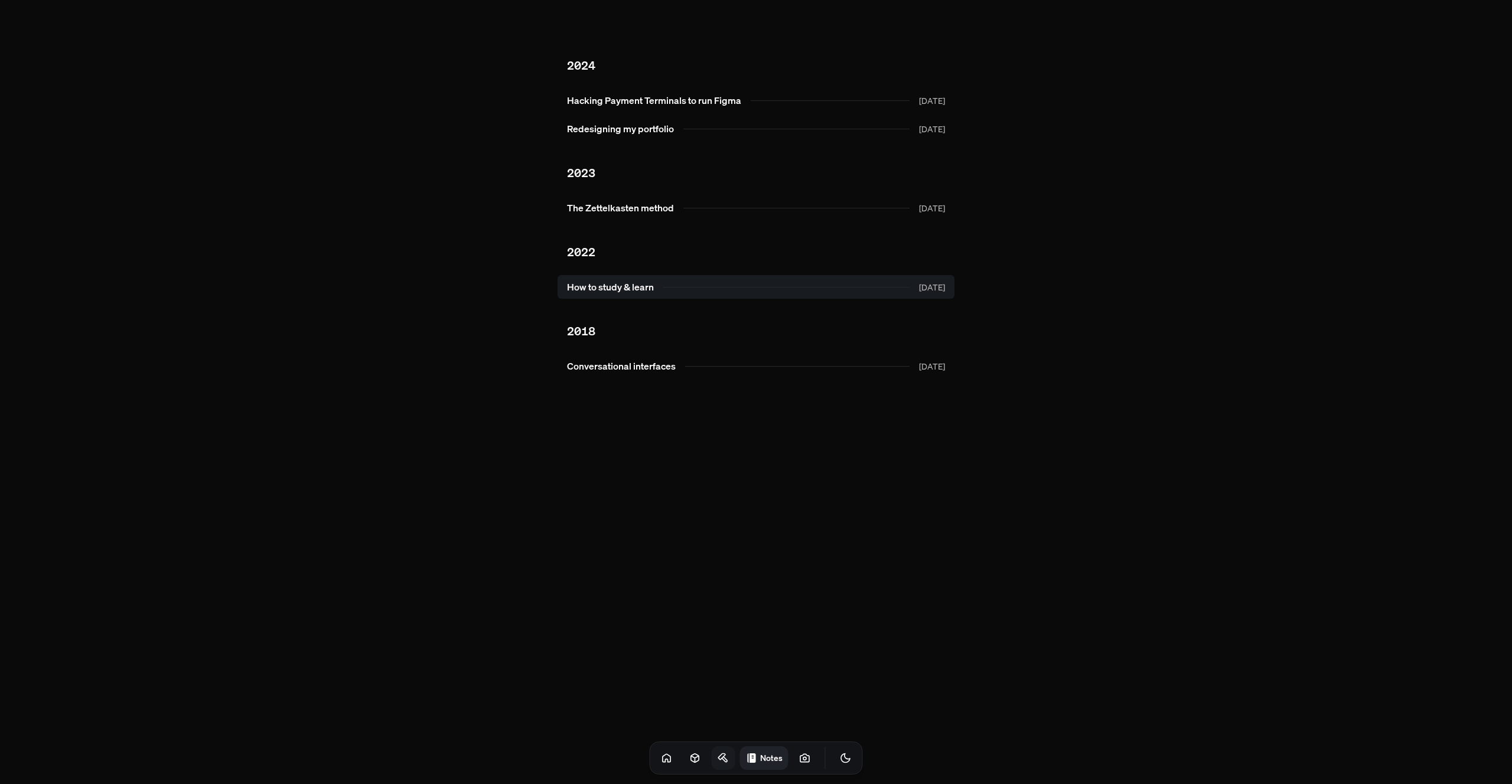
click at [715, 290] on link "How to study & learn [DATE]" at bounding box center [756, 287] width 397 height 24
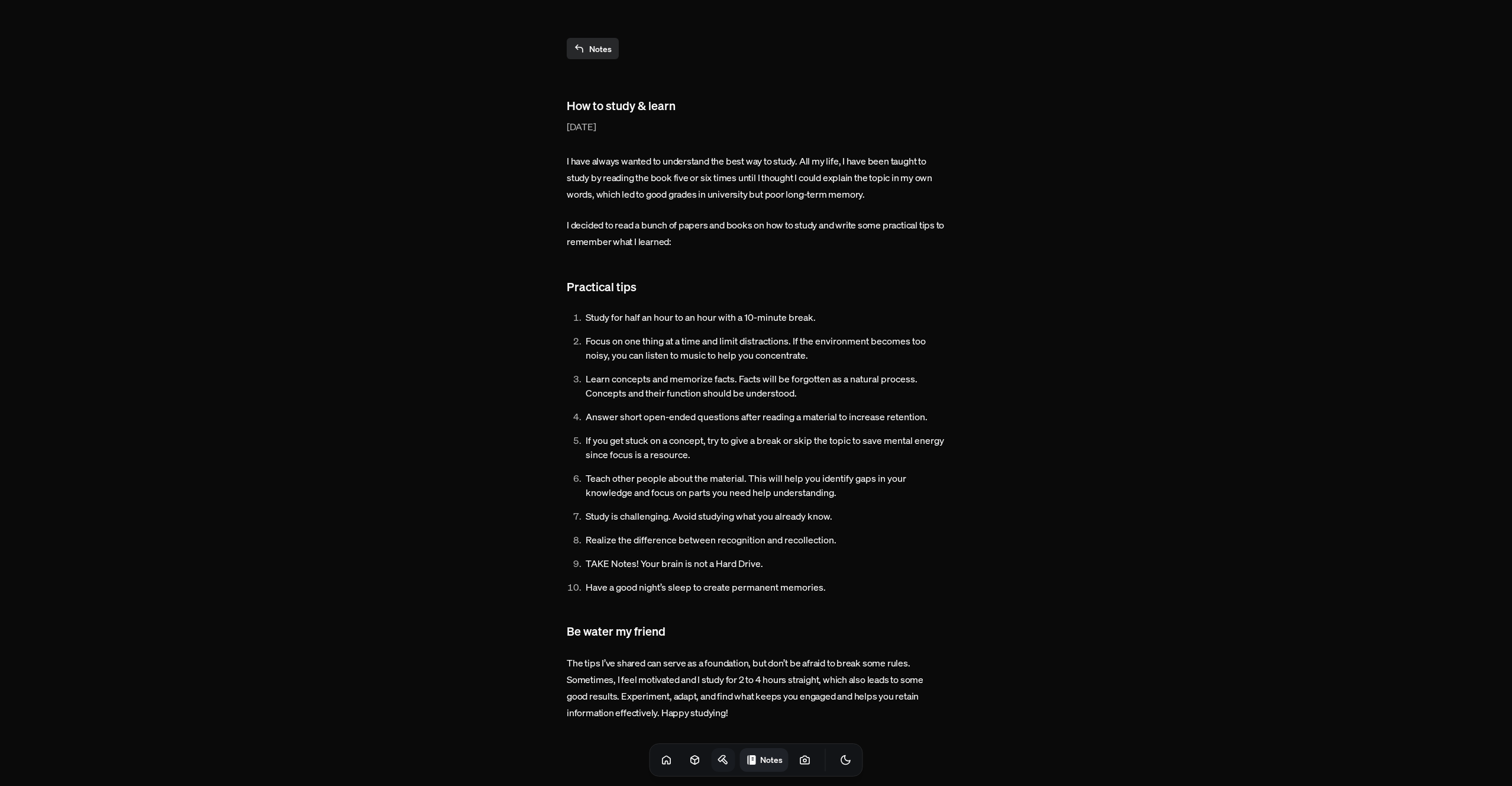
scroll to position [6, 0]
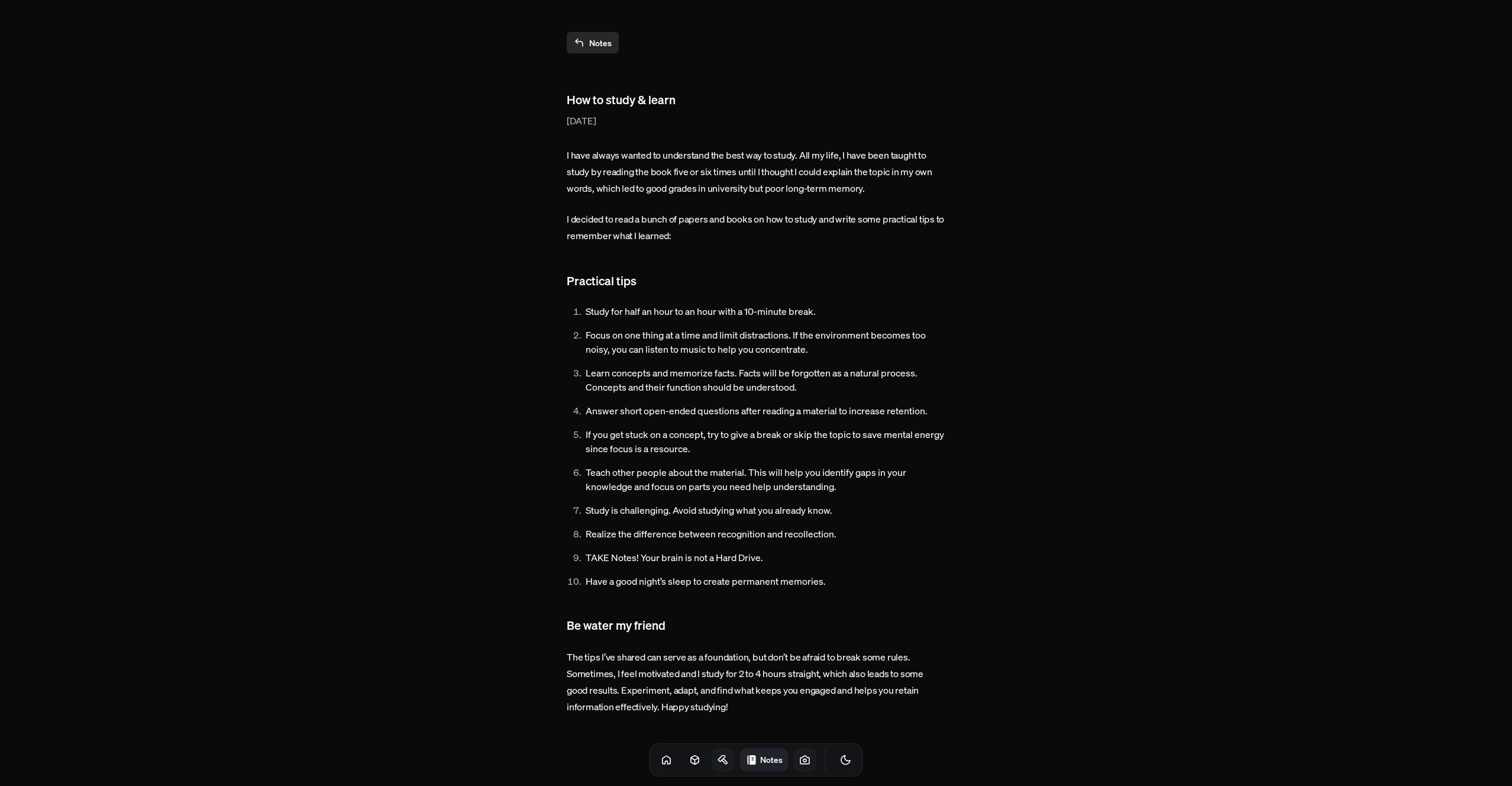
click at [794, 766] on link at bounding box center [805, 760] width 24 height 24
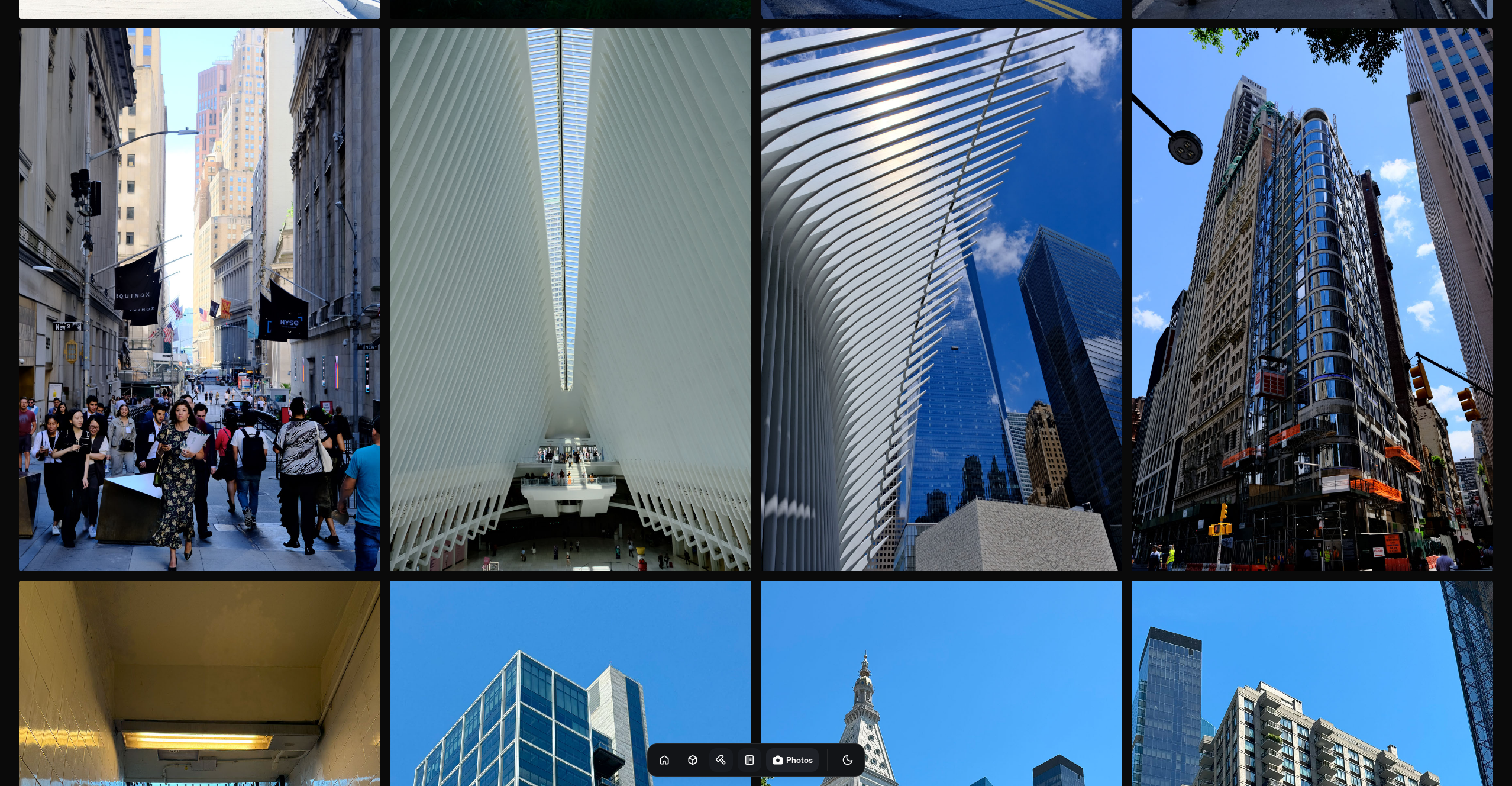
scroll to position [2208, 0]
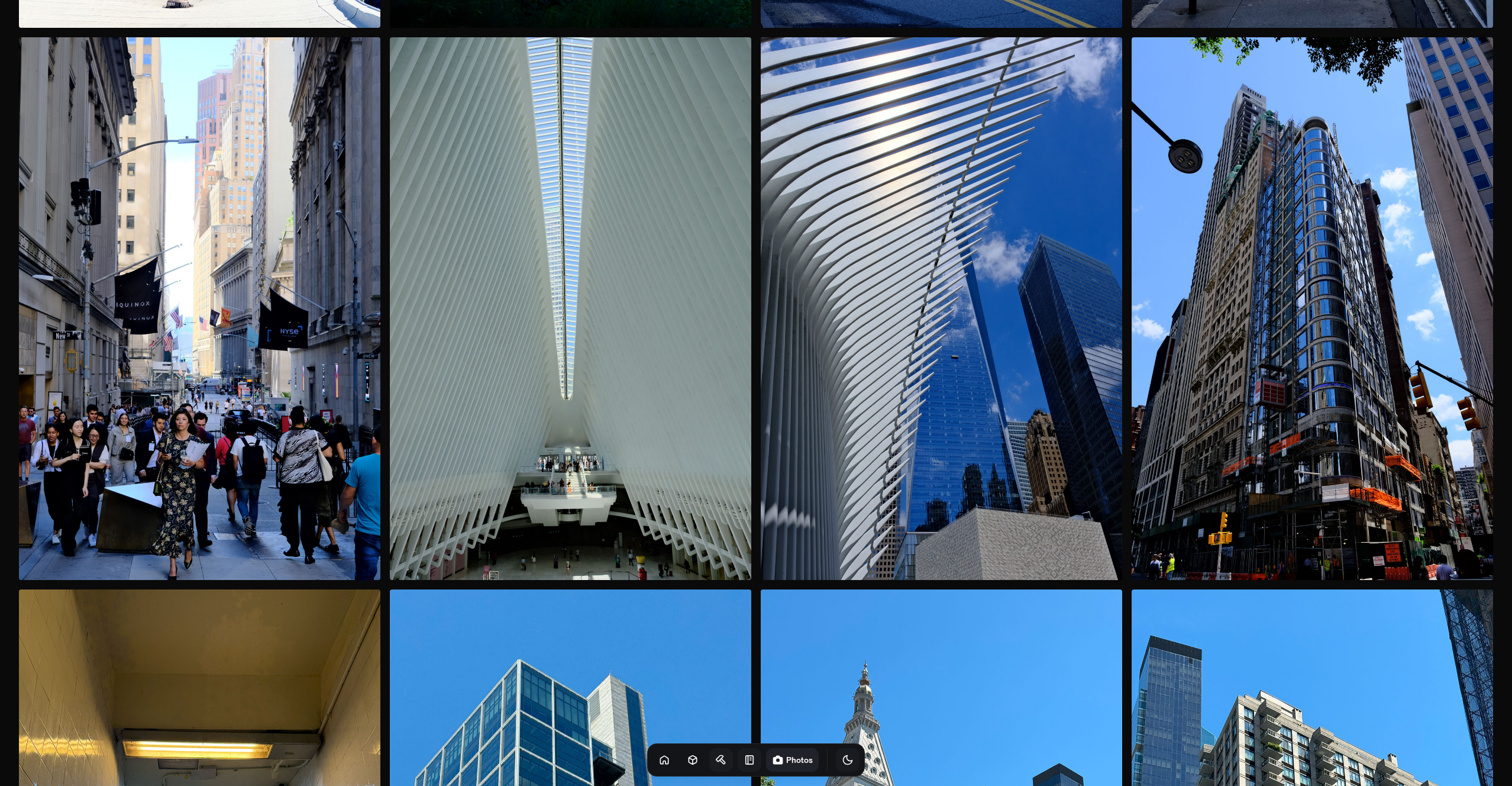
click at [836, 752] on button "Toggle Theme" at bounding box center [847, 760] width 24 height 24
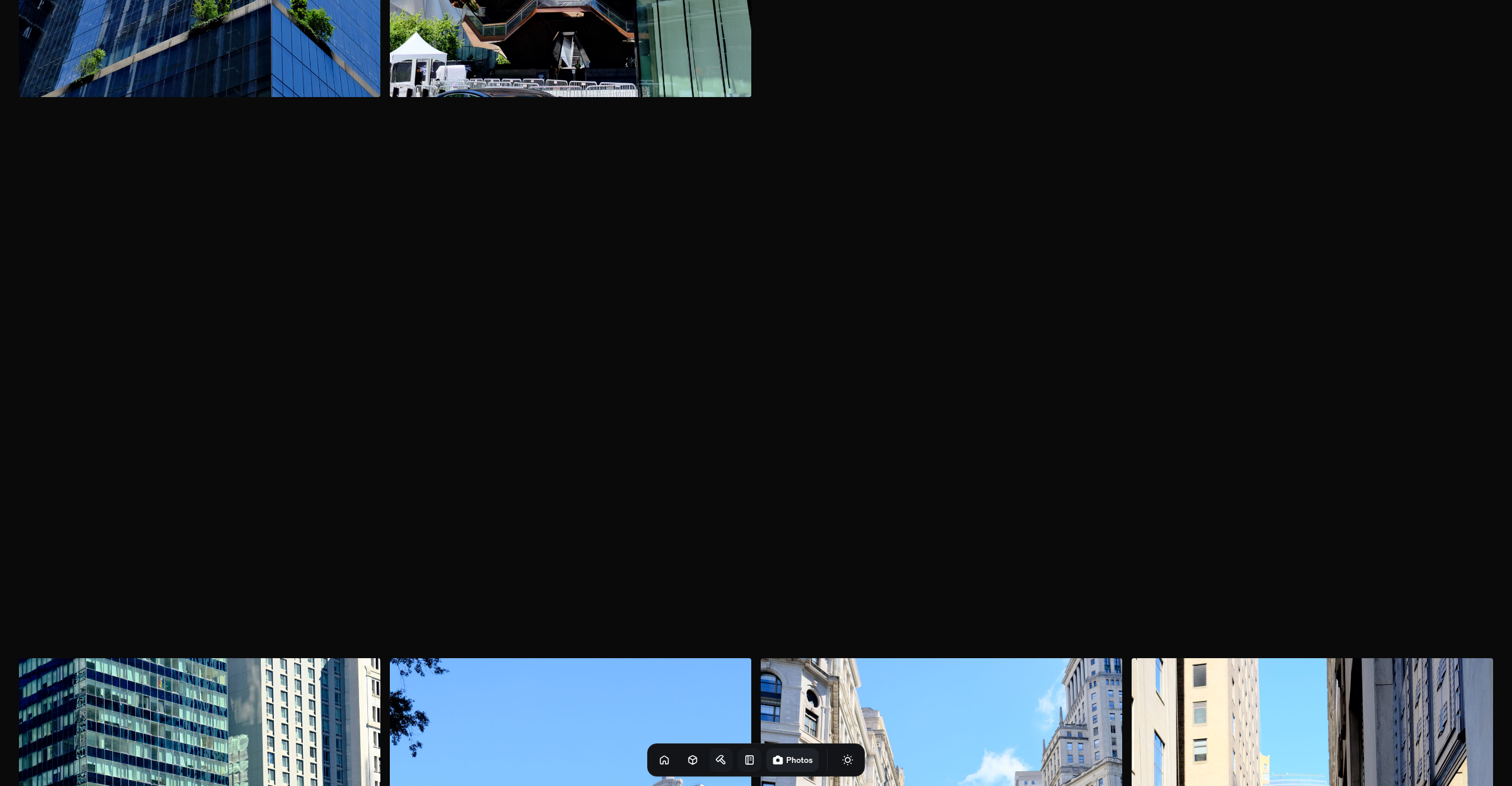
scroll to position [994, 0]
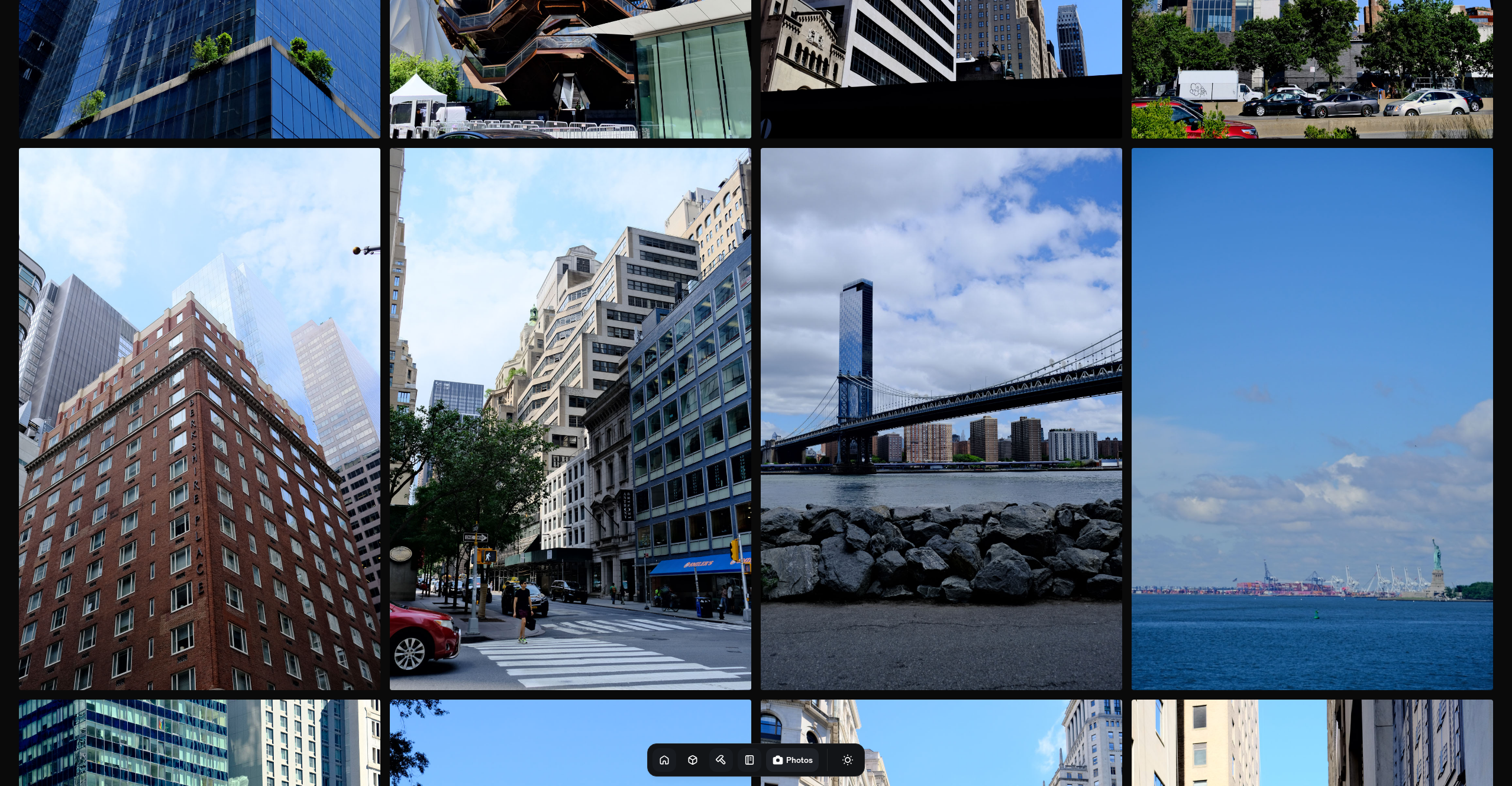
click at [658, 762] on icon at bounding box center [664, 760] width 12 height 12
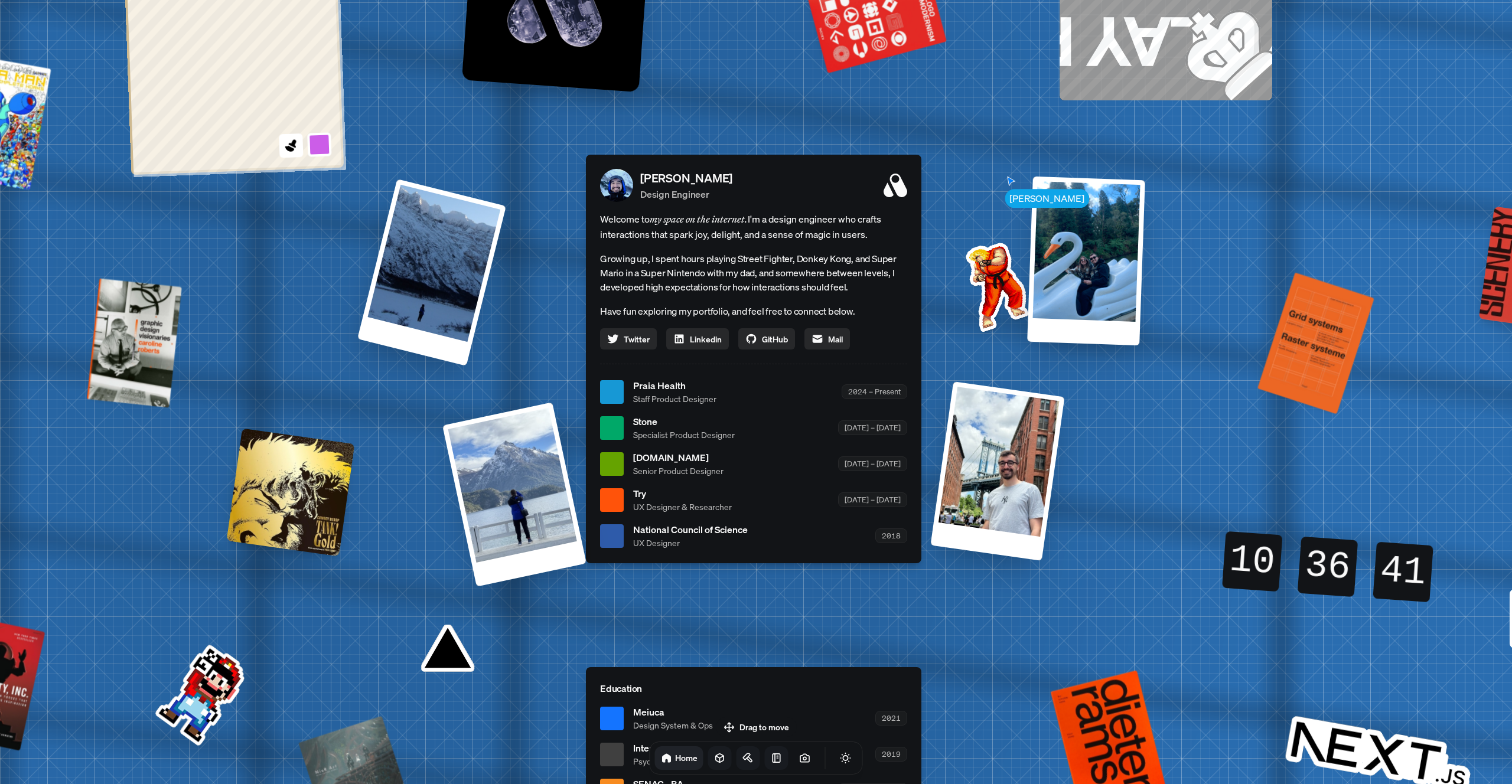
click at [714, 760] on icon at bounding box center [720, 758] width 12 height 12
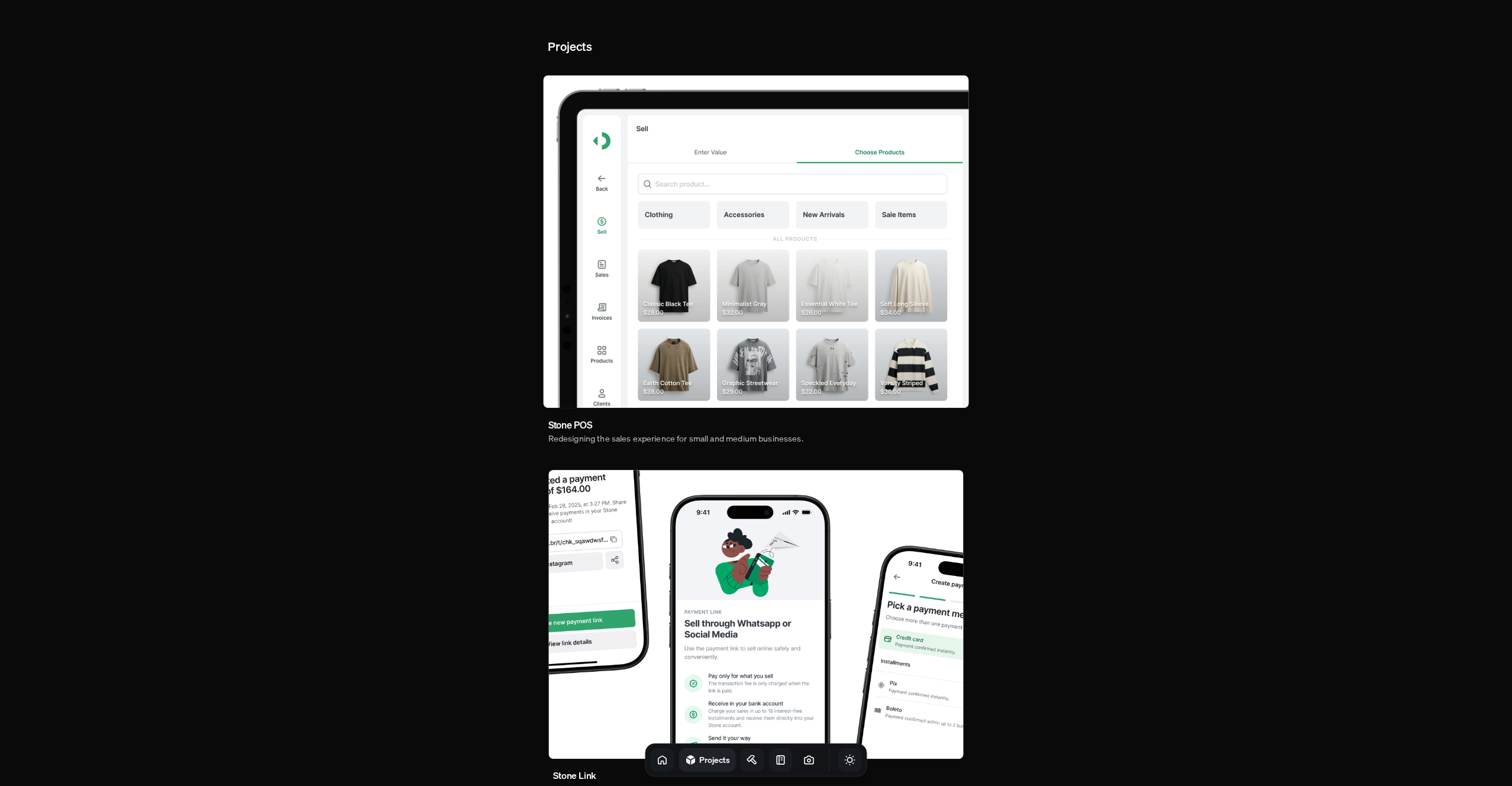
click at [844, 755] on icon "Toggle Theme" at bounding box center [850, 760] width 12 height 12
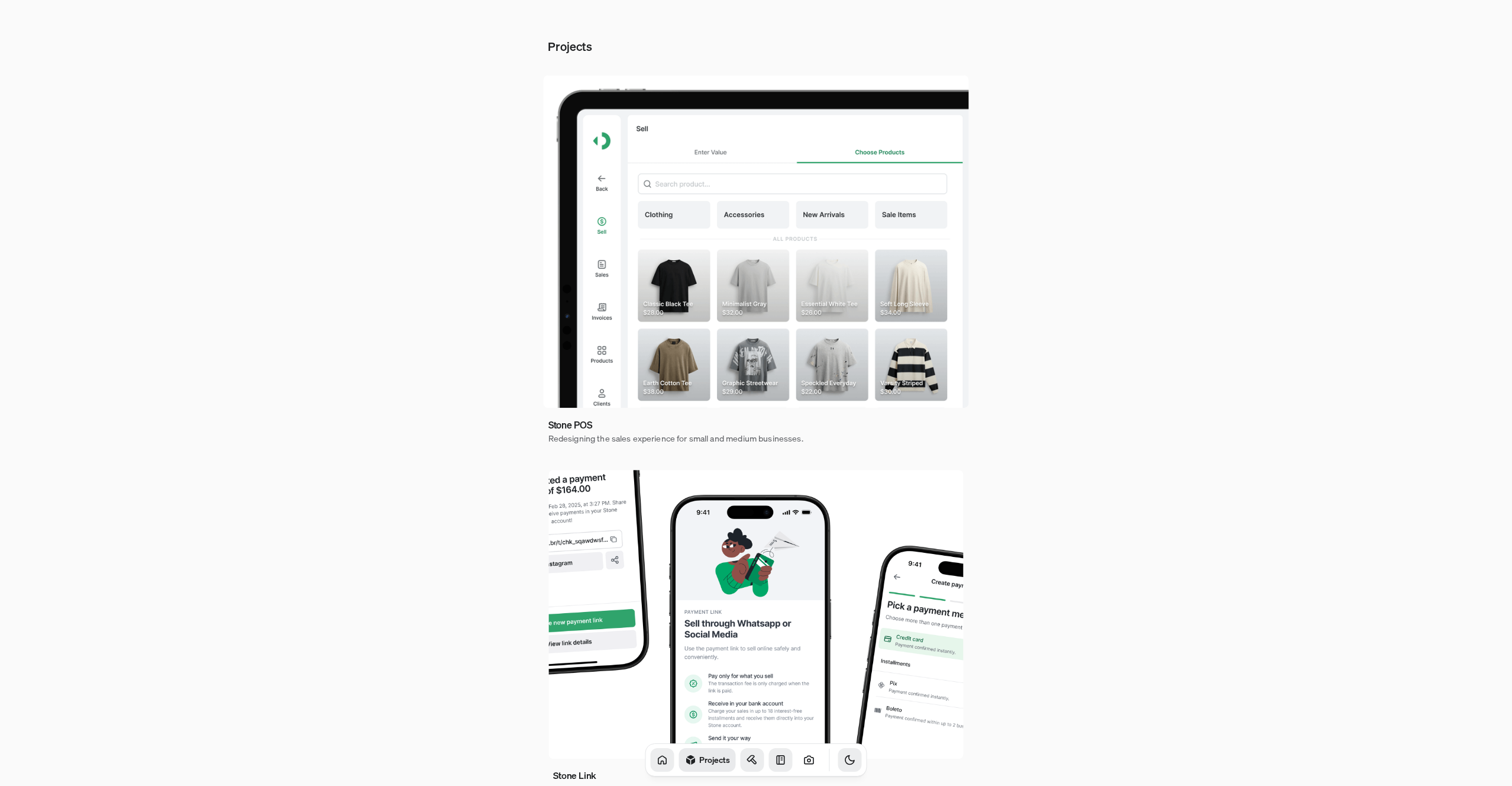
click at [844, 755] on icon "Toggle Theme" at bounding box center [850, 760] width 12 height 12
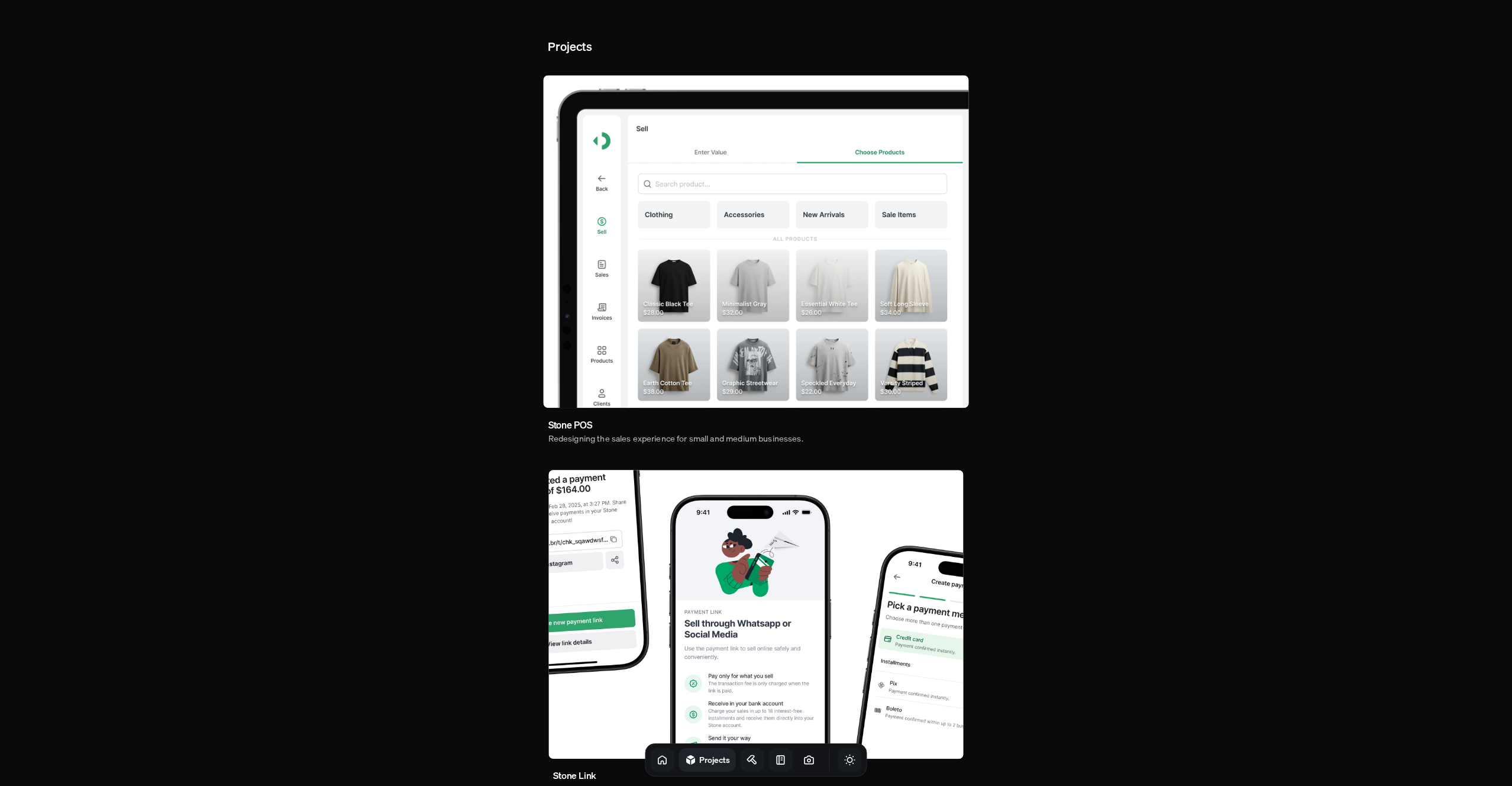
click at [844, 755] on icon "Toggle Theme" at bounding box center [850, 760] width 12 height 12
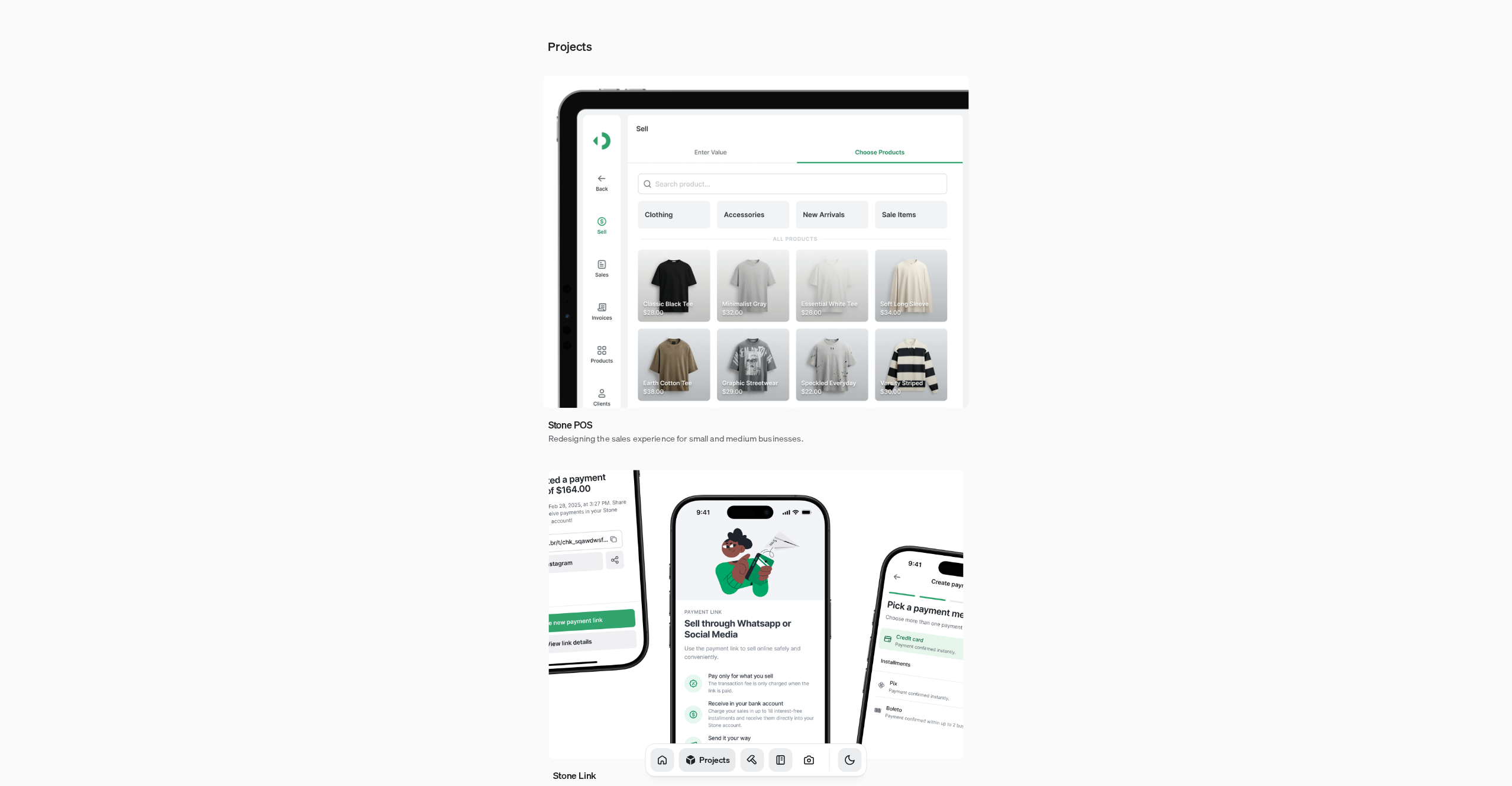
click at [657, 758] on icon at bounding box center [662, 760] width 12 height 12
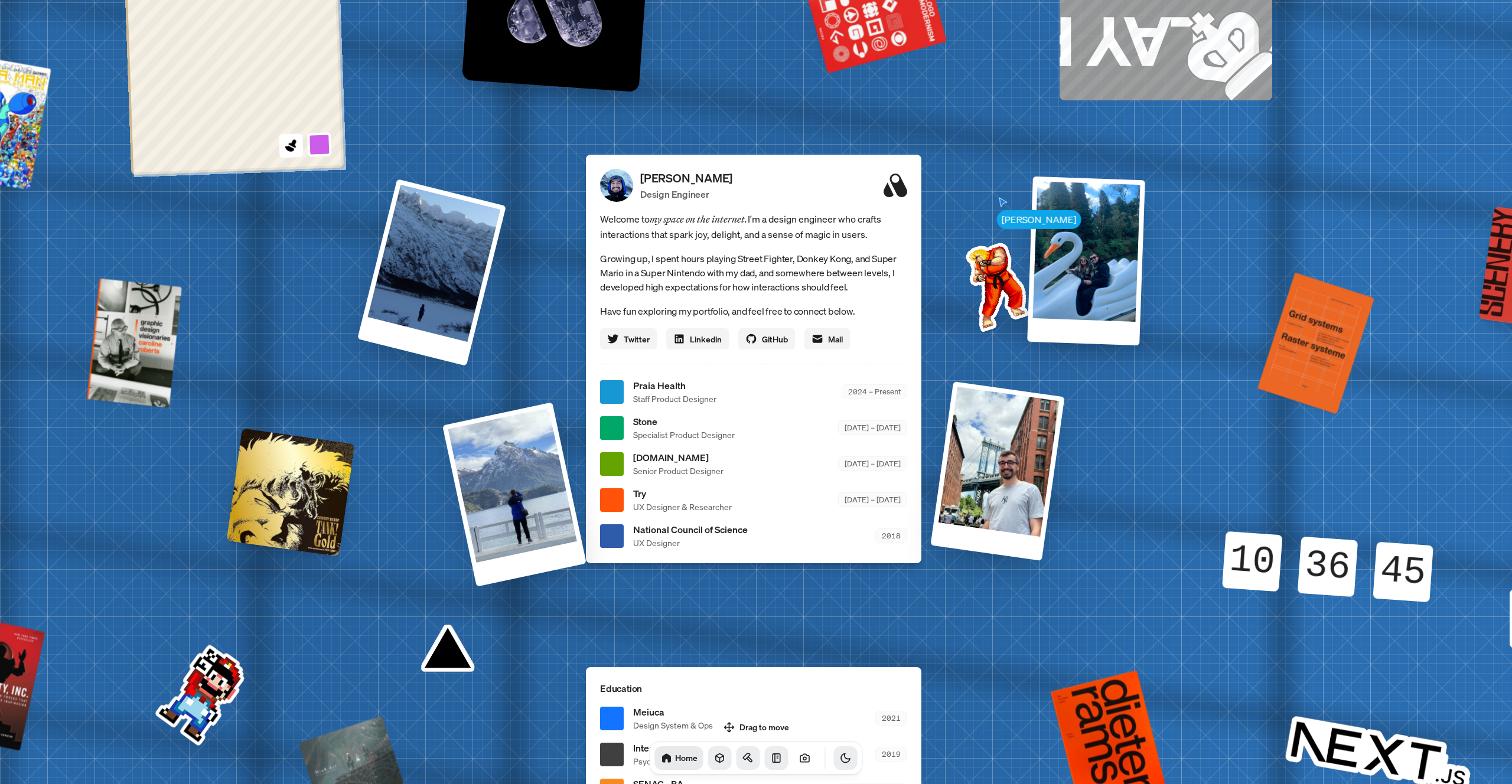
click at [841, 757] on icon "Toggle Theme" at bounding box center [845, 758] width 9 height 9
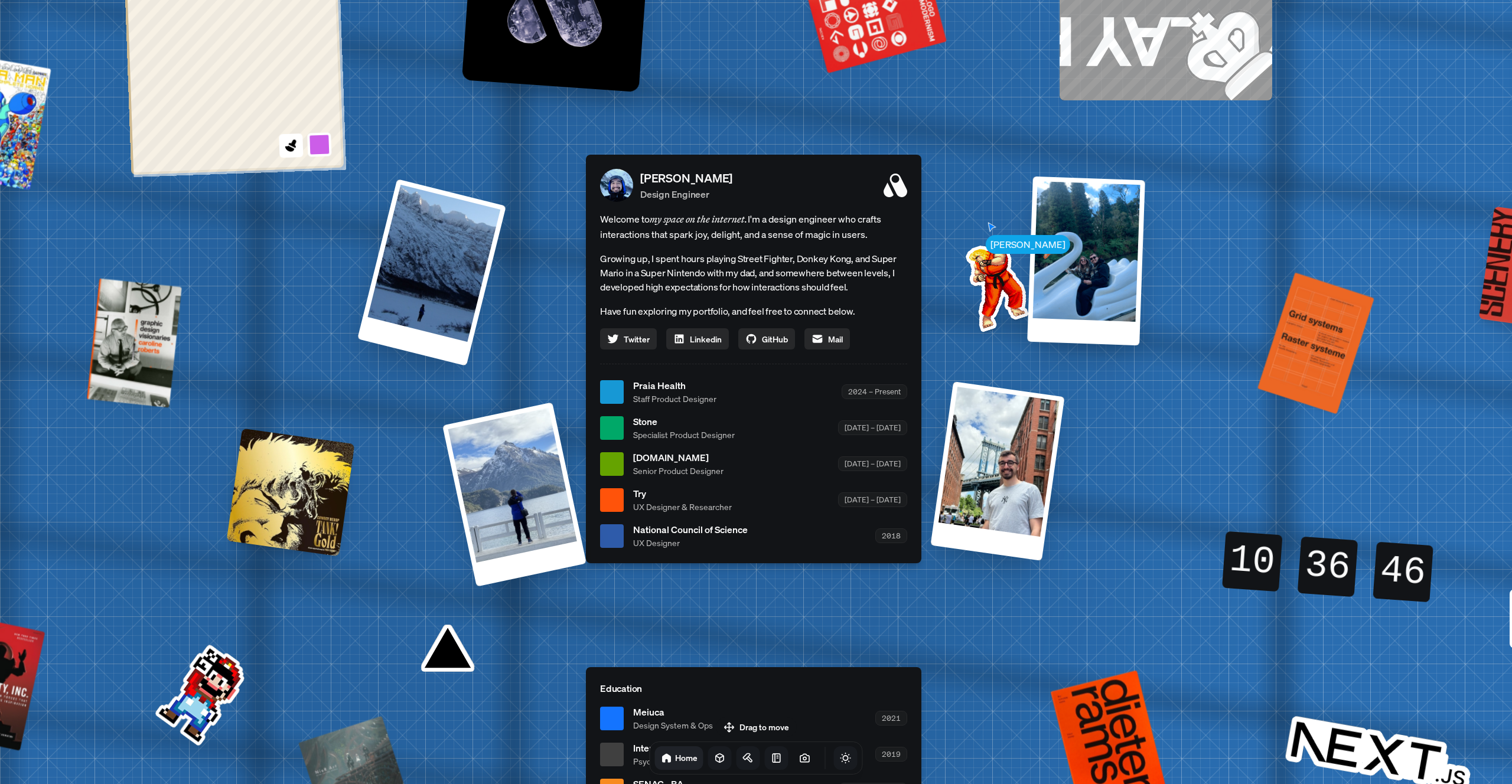
click at [840, 757] on icon "Toggle Theme" at bounding box center [845, 758] width 12 height 12
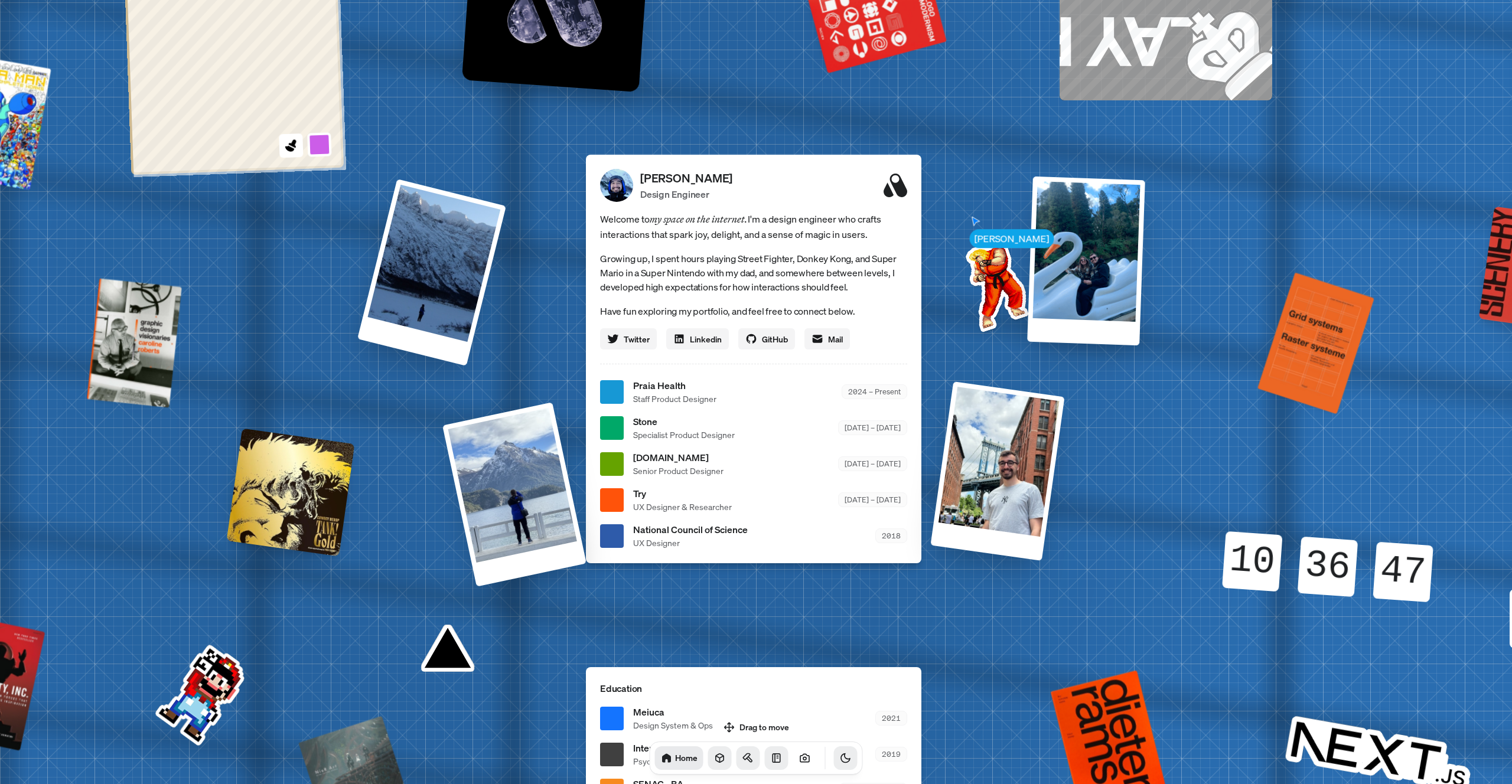
click at [841, 757] on icon "Toggle Theme" at bounding box center [845, 758] width 9 height 9
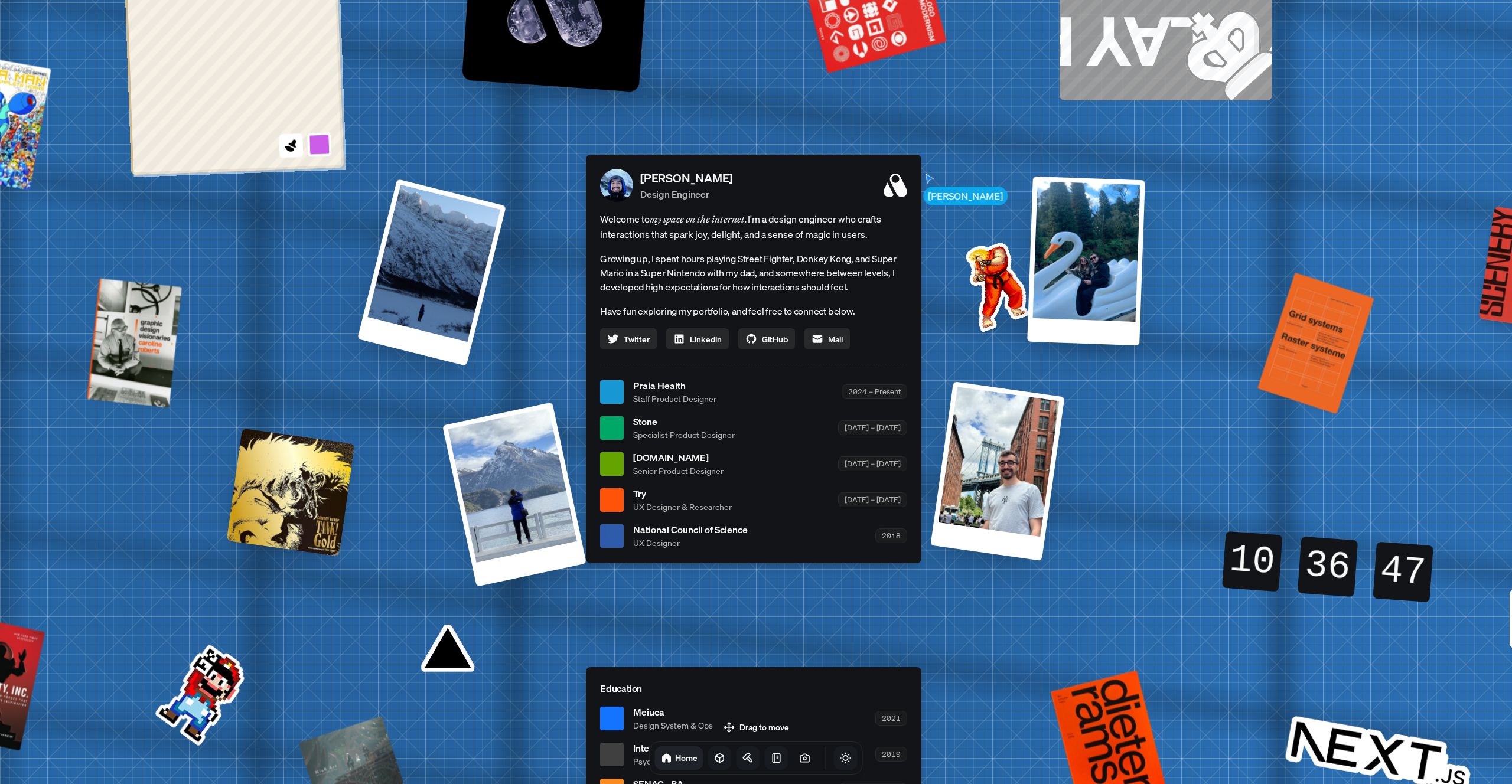
click at [840, 757] on icon "Toggle Theme" at bounding box center [845, 758] width 12 height 12
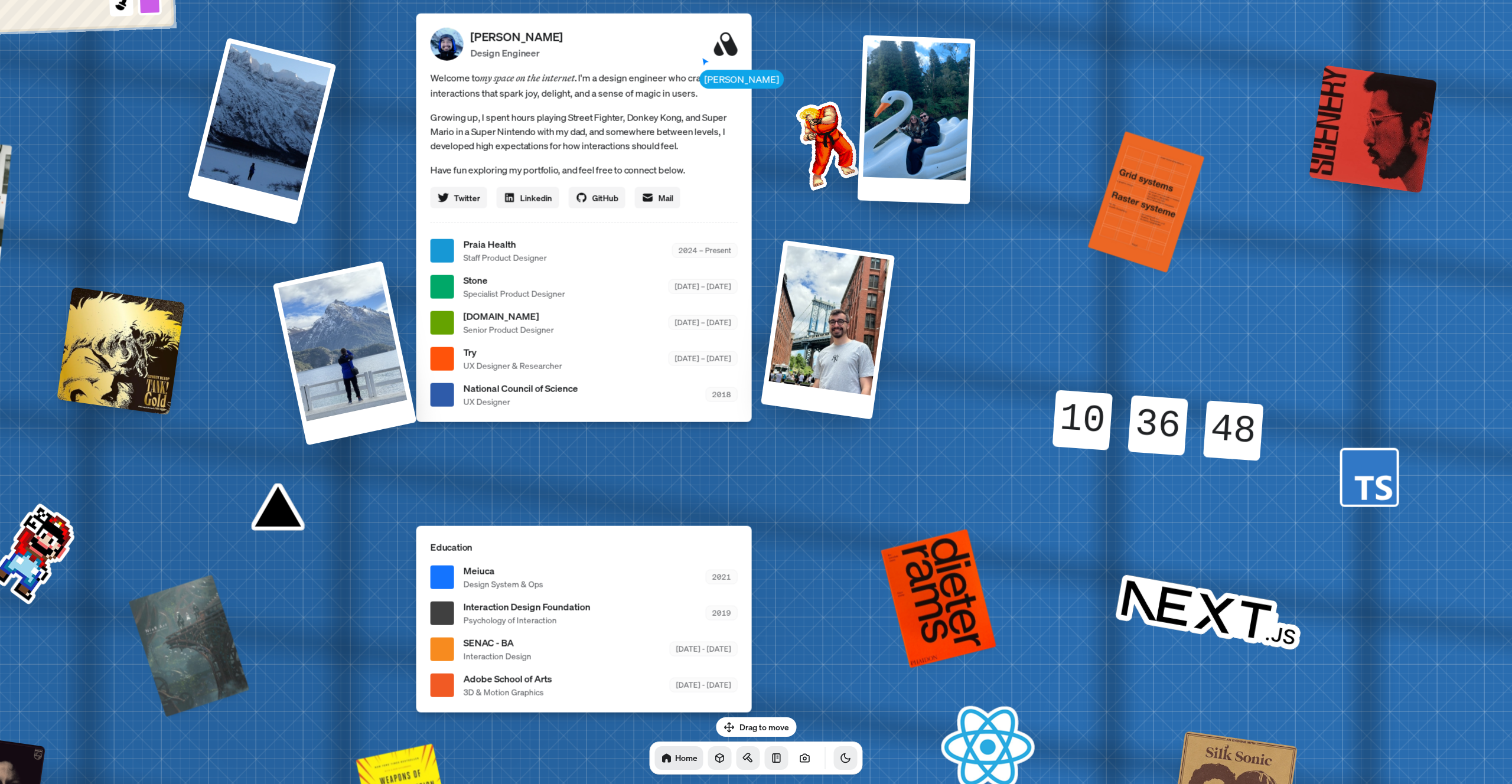
drag, startPoint x: 1126, startPoint y: 645, endPoint x: 945, endPoint y: 490, distance: 238.3
click at [945, 490] on div "[PERSON_NAME] [PERSON_NAME] Design Engineer Welcome to my space on the internet…" at bounding box center [586, 250] width 1767 height 1547
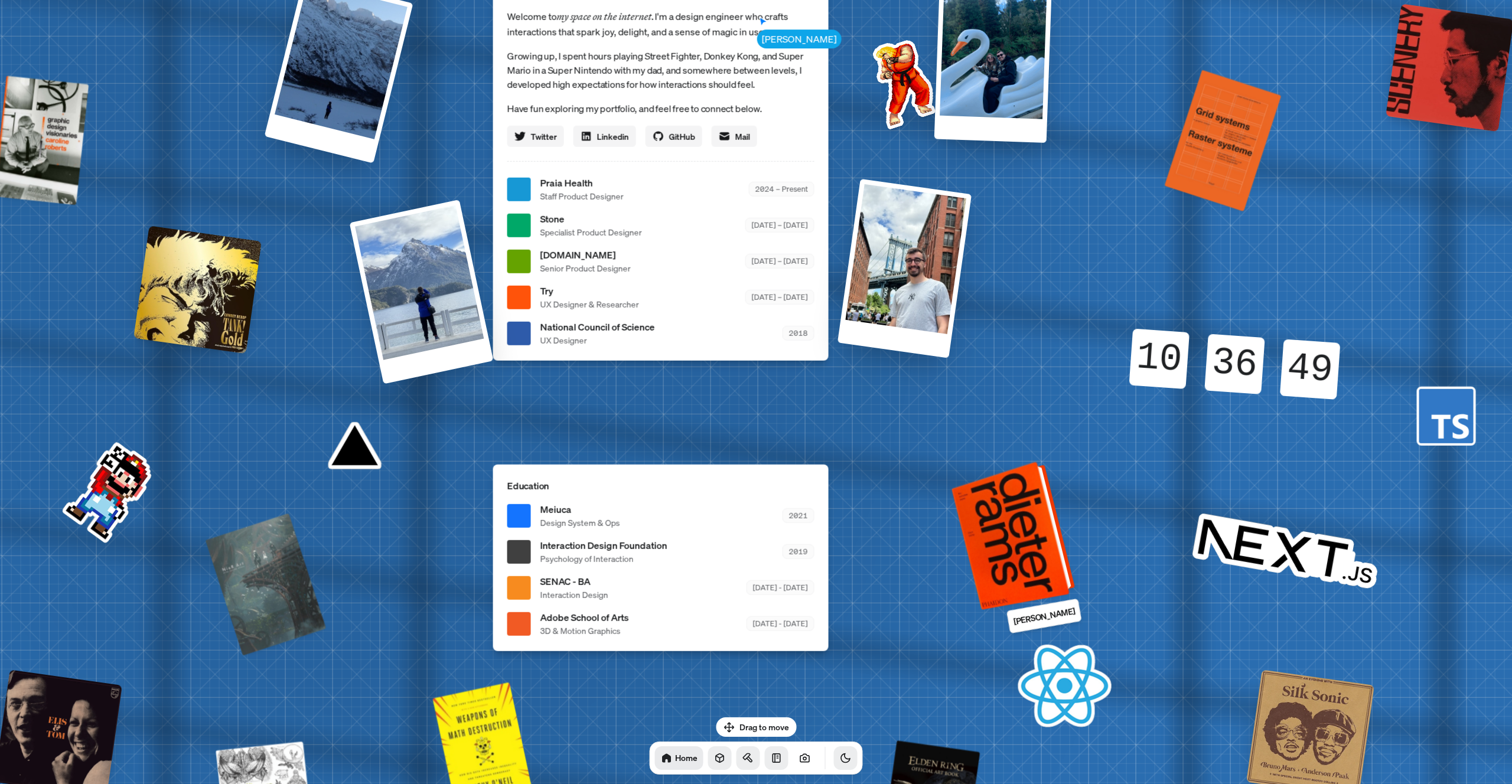
drag, startPoint x: 938, startPoint y: 616, endPoint x: 1057, endPoint y: 542, distance: 140.1
click at [1057, 542] on div at bounding box center [1020, 533] width 111 height 138
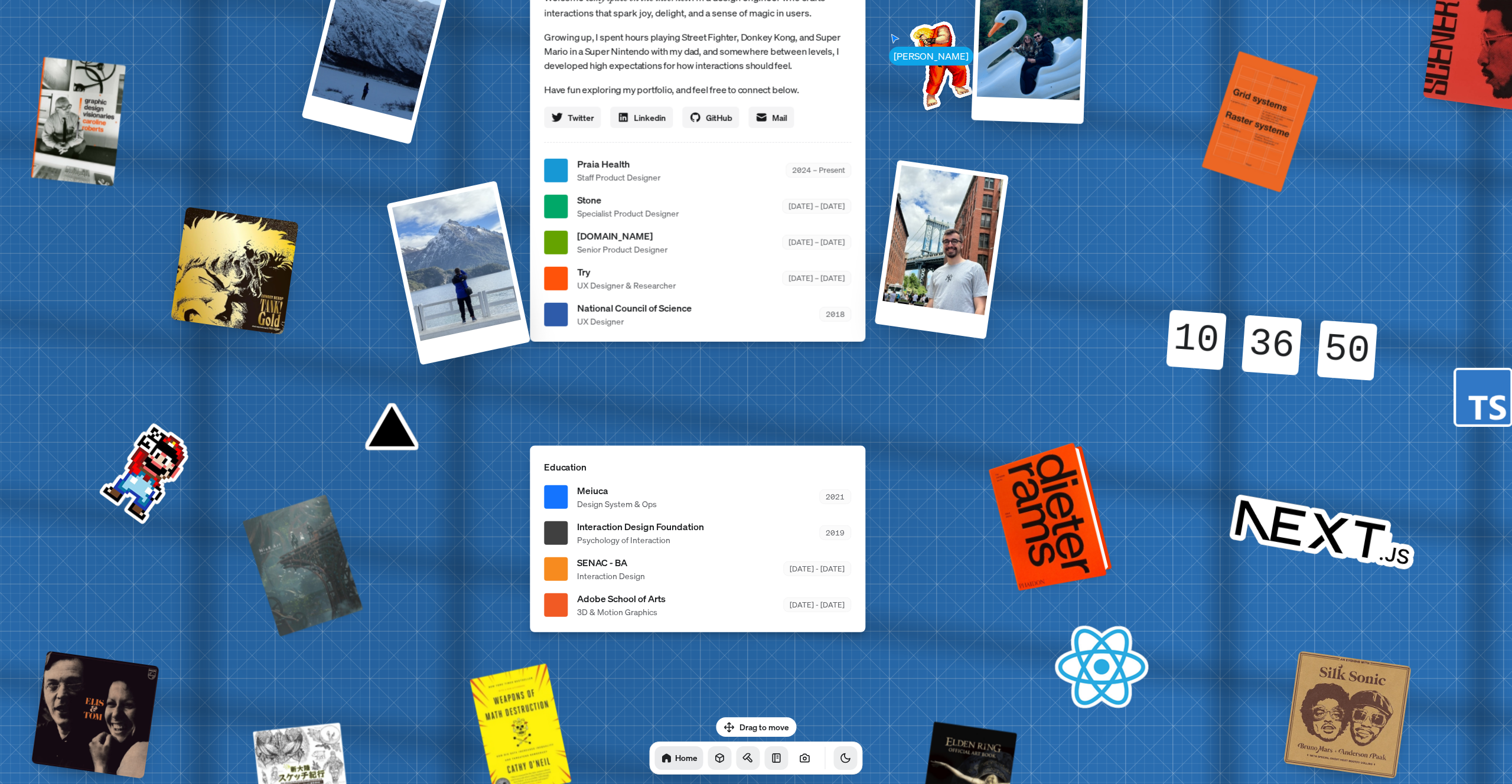
click at [1059, 518] on div at bounding box center [1057, 515] width 111 height 138
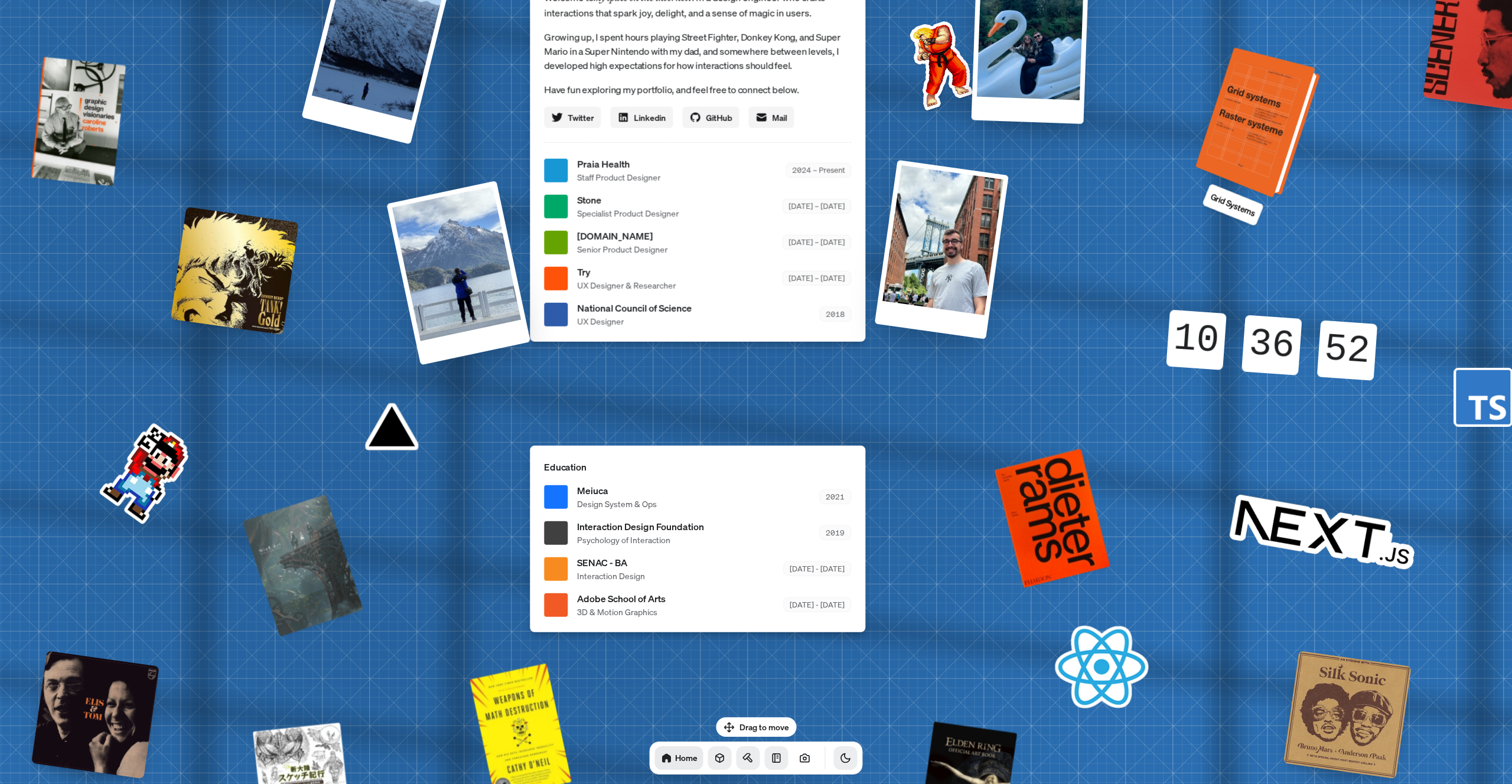
click at [1250, 134] on div at bounding box center [1265, 125] width 112 height 140
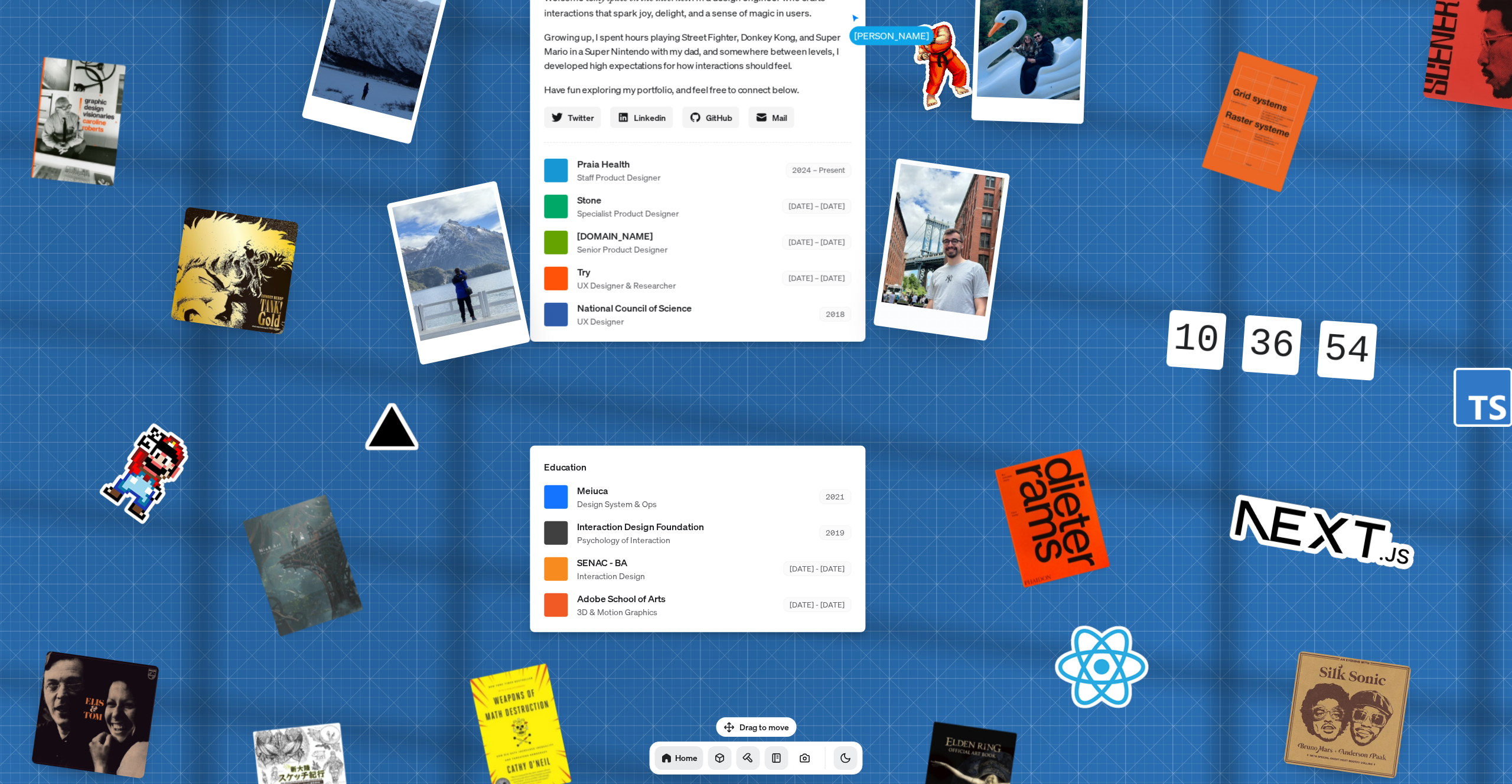
click at [926, 247] on div at bounding box center [942, 249] width 137 height 182
click at [942, 62] on img at bounding box center [938, 62] width 119 height 119
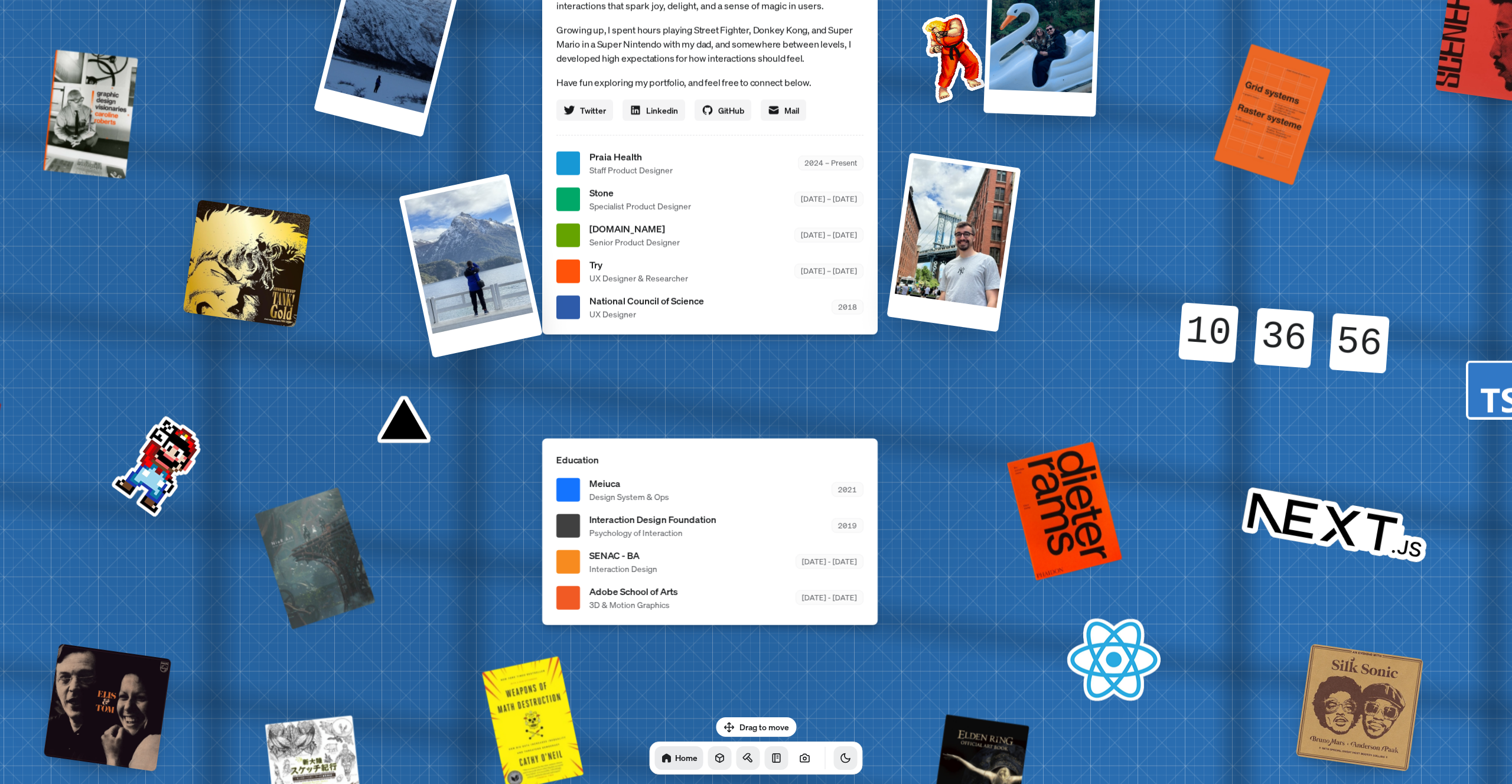
drag, startPoint x: 386, startPoint y: 430, endPoint x: 510, endPoint y: 317, distance: 167.8
click at [510, 317] on div "[PERSON_NAME] [PERSON_NAME] Design Engineer Welcome to my space on the internet…" at bounding box center [712, 163] width 1767 height 1547
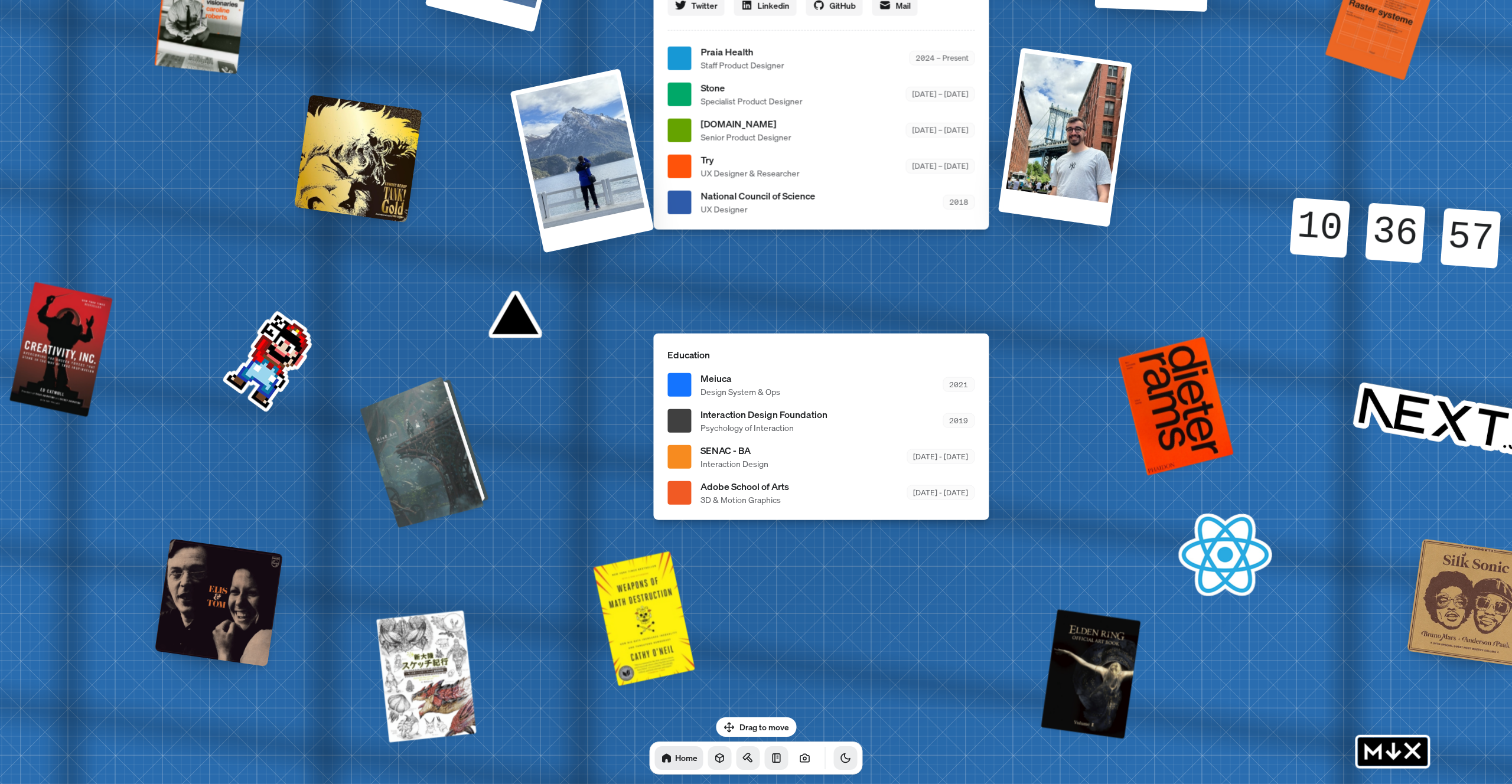
click at [434, 450] on div at bounding box center [431, 449] width 116 height 141
